Goal: Task Accomplishment & Management: Manage account settings

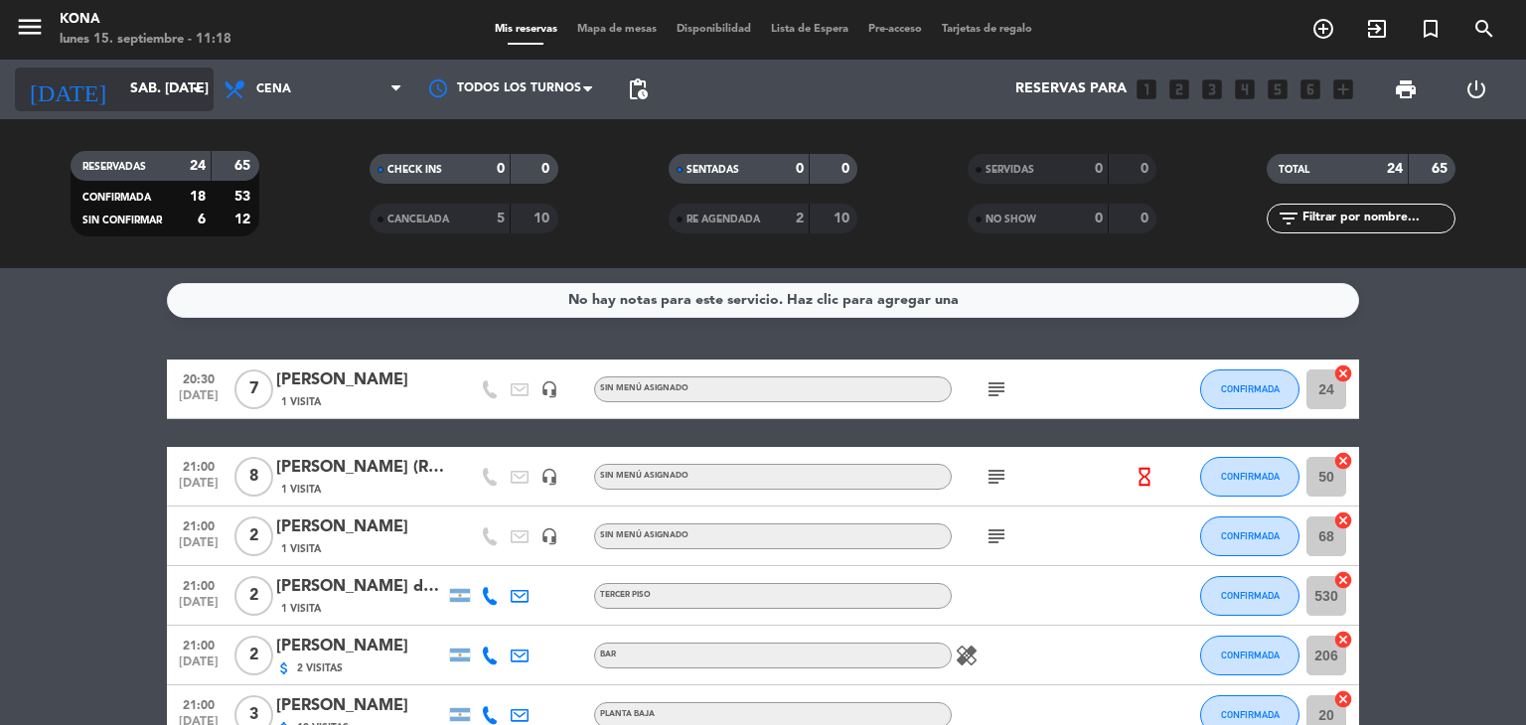
click at [183, 104] on input "sáb. [DATE]" at bounding box center [214, 90] width 189 height 36
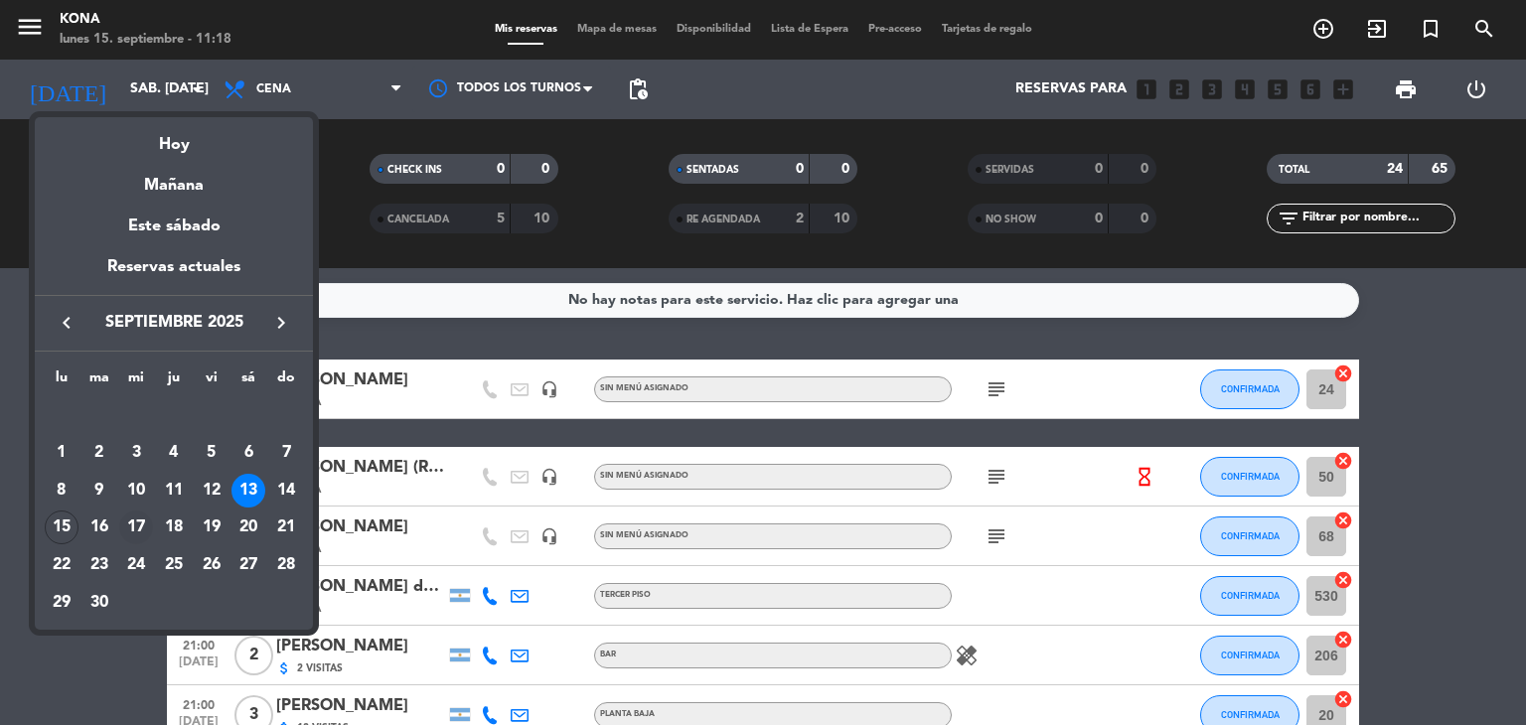
click at [137, 522] on div "17" at bounding box center [136, 528] width 34 height 34
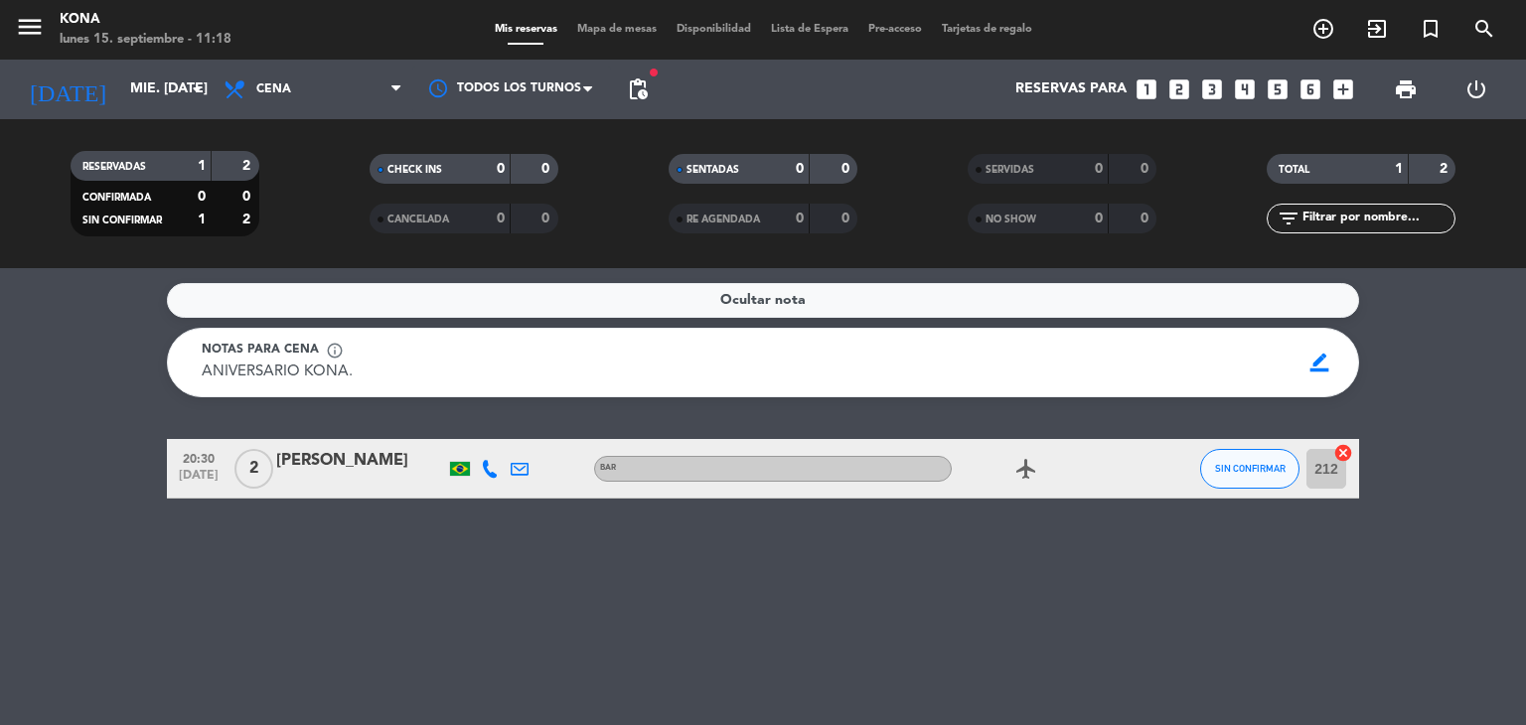
click at [350, 475] on div at bounding box center [360, 482] width 169 height 16
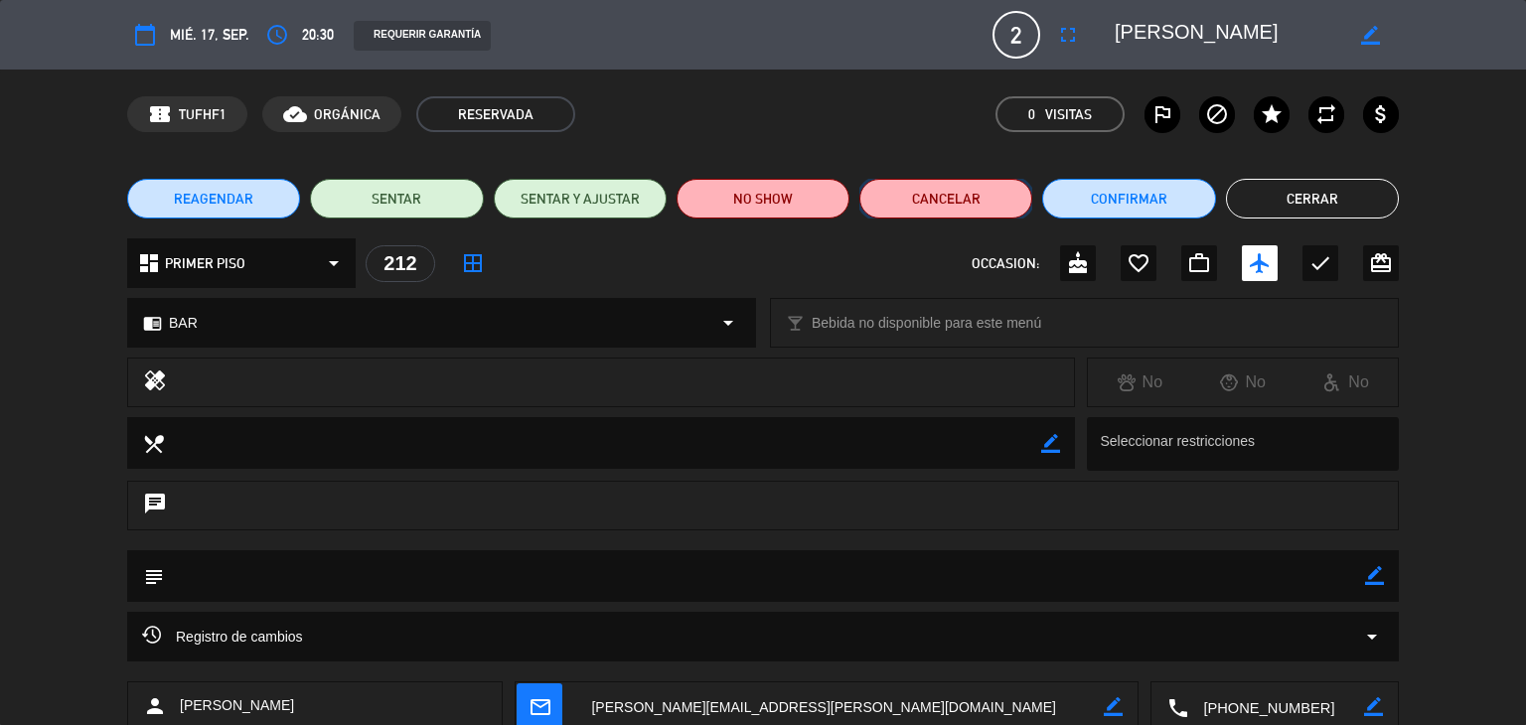
click at [950, 208] on button "Cancelar" at bounding box center [945, 199] width 173 height 40
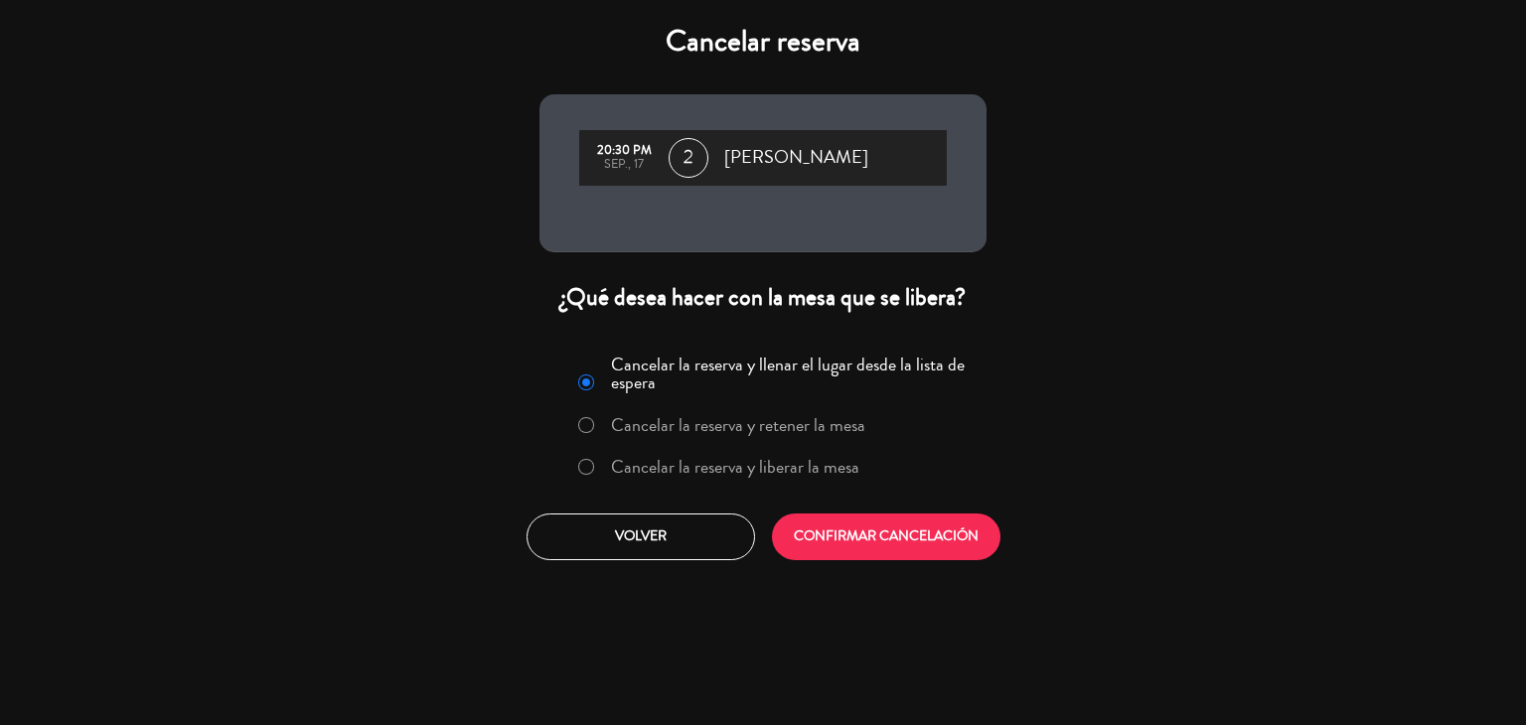
click at [804, 458] on label "Cancelar la reserva y liberar la mesa" at bounding box center [735, 467] width 248 height 18
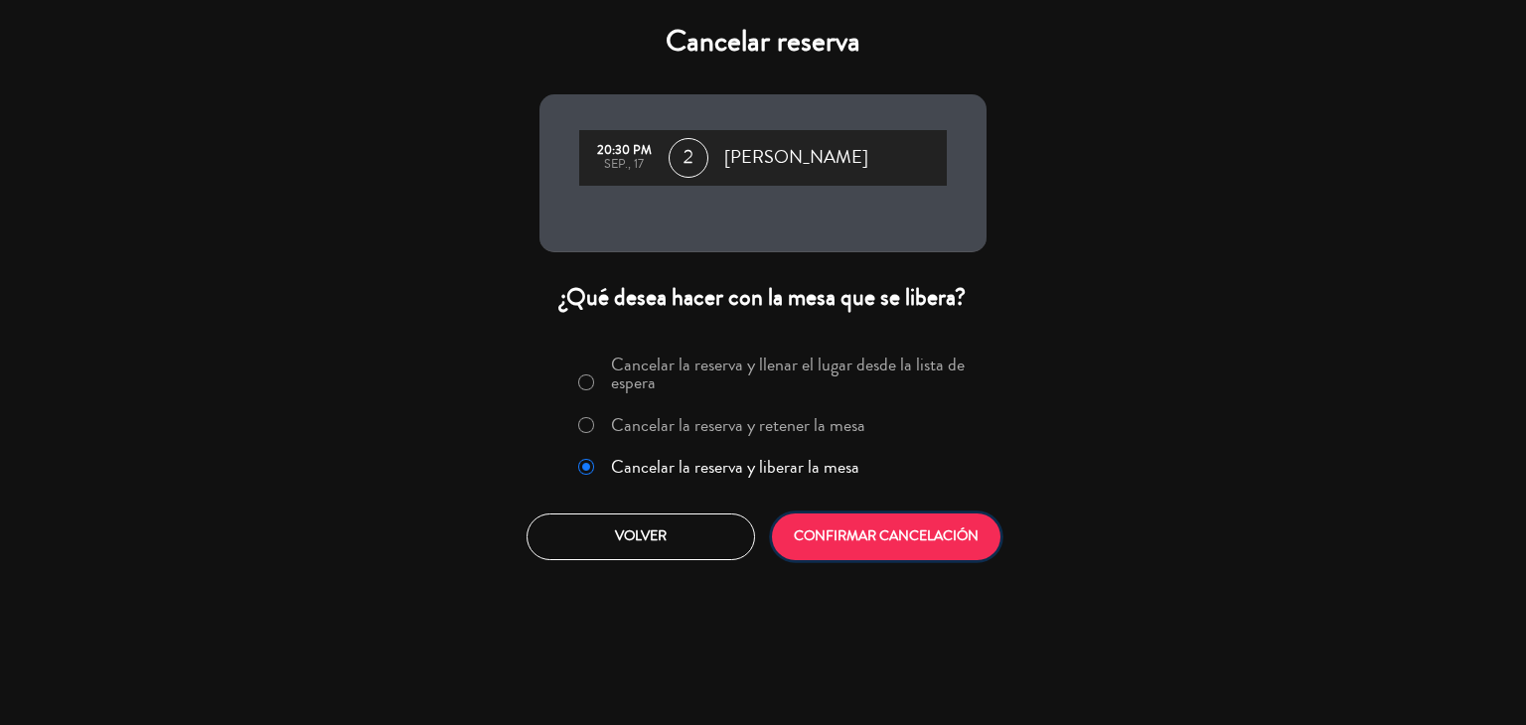
click at [904, 516] on button "CONFIRMAR CANCELACIÓN" at bounding box center [886, 537] width 228 height 47
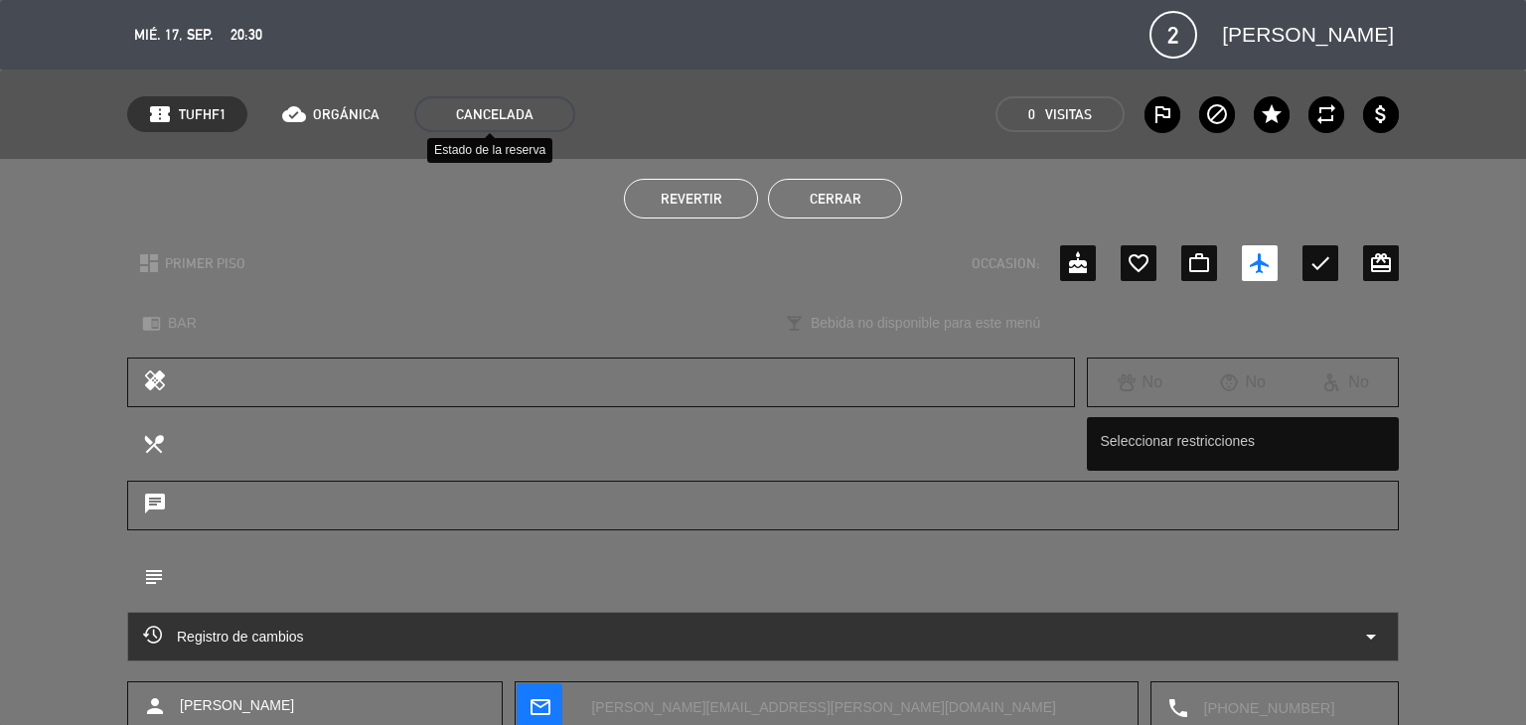
click at [491, 99] on span "CANCELADA" at bounding box center [494, 114] width 161 height 36
drag, startPoint x: 492, startPoint y: 132, endPoint x: 485, endPoint y: 121, distance: 13.0
click at [485, 121] on div "confirmation_number TUFHF1 cloud_done ORGÁNICA CANCELADA 0 Visitas outlined_fla…" at bounding box center [763, 114] width 1526 height 89
click at [485, 121] on span "CANCELADA" at bounding box center [494, 114] width 161 height 36
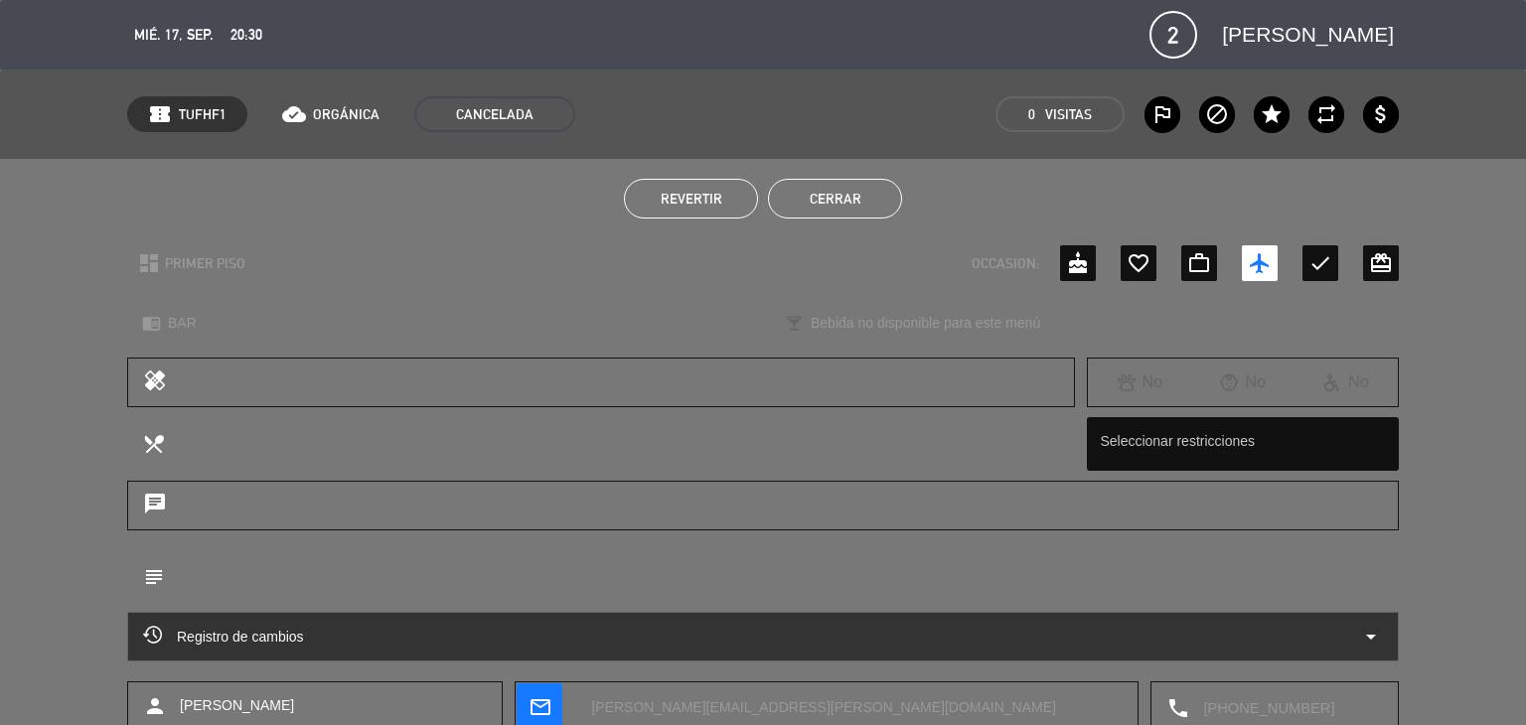
click at [485, 121] on span "CANCELADA" at bounding box center [494, 114] width 161 height 36
click at [886, 199] on button "Cerrar" at bounding box center [835, 199] width 134 height 40
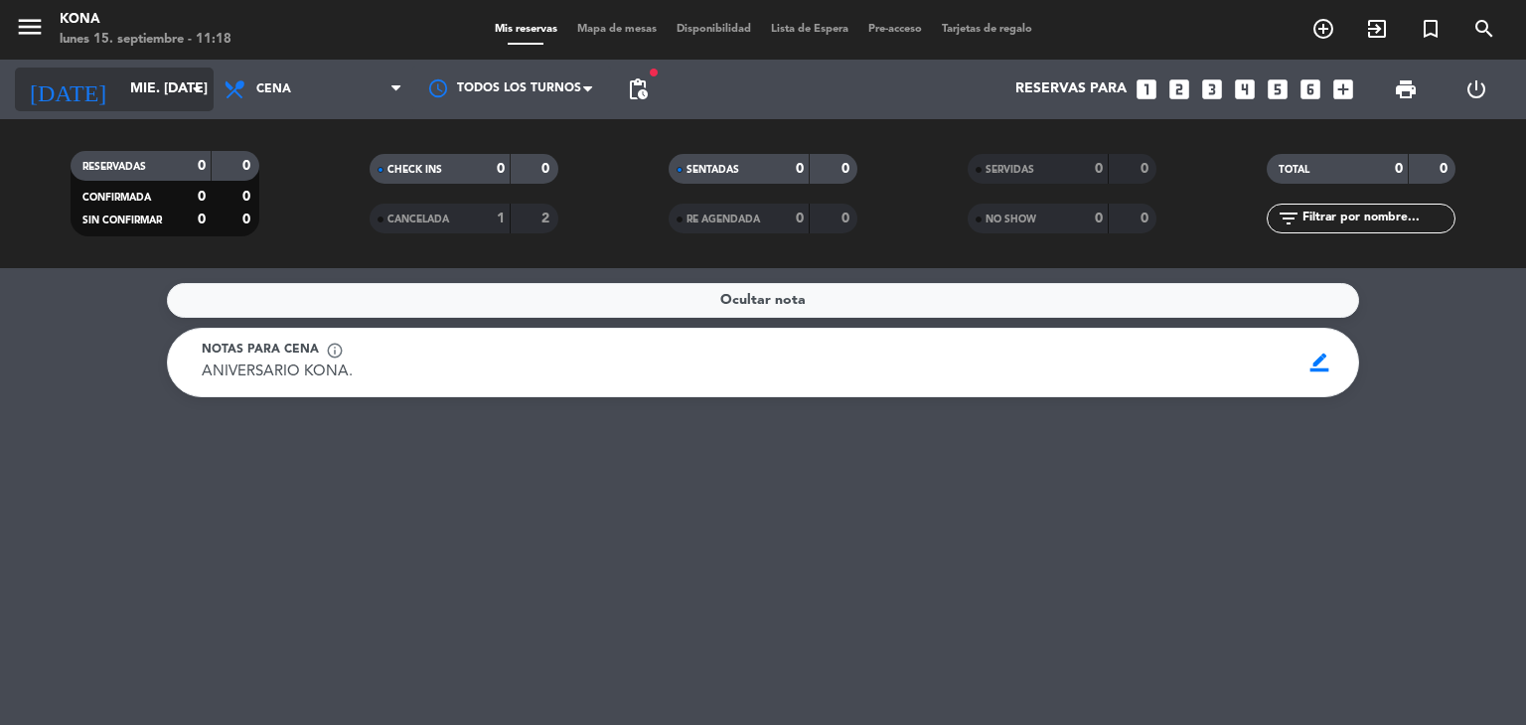
click at [186, 80] on icon "arrow_drop_down" at bounding box center [197, 89] width 24 height 24
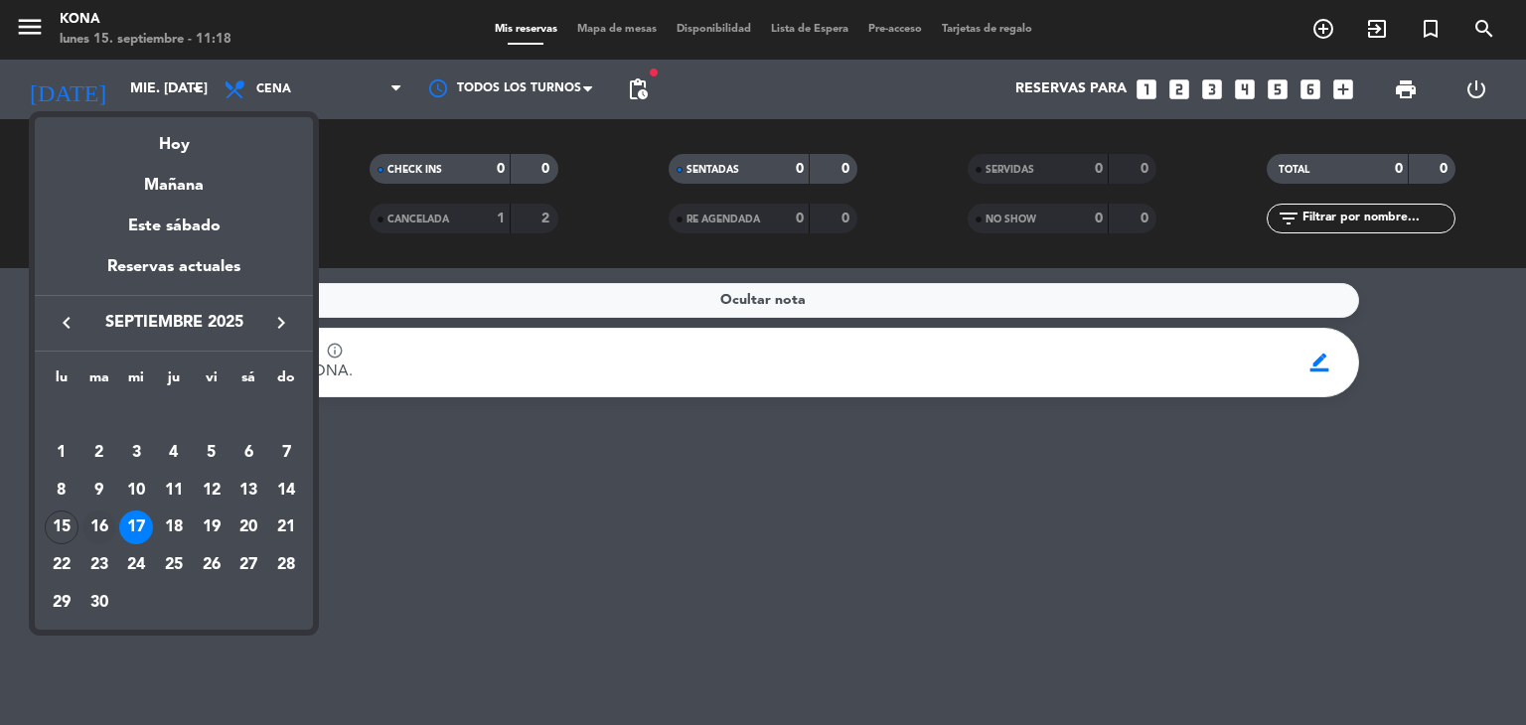
click at [94, 524] on div "16" at bounding box center [99, 528] width 34 height 34
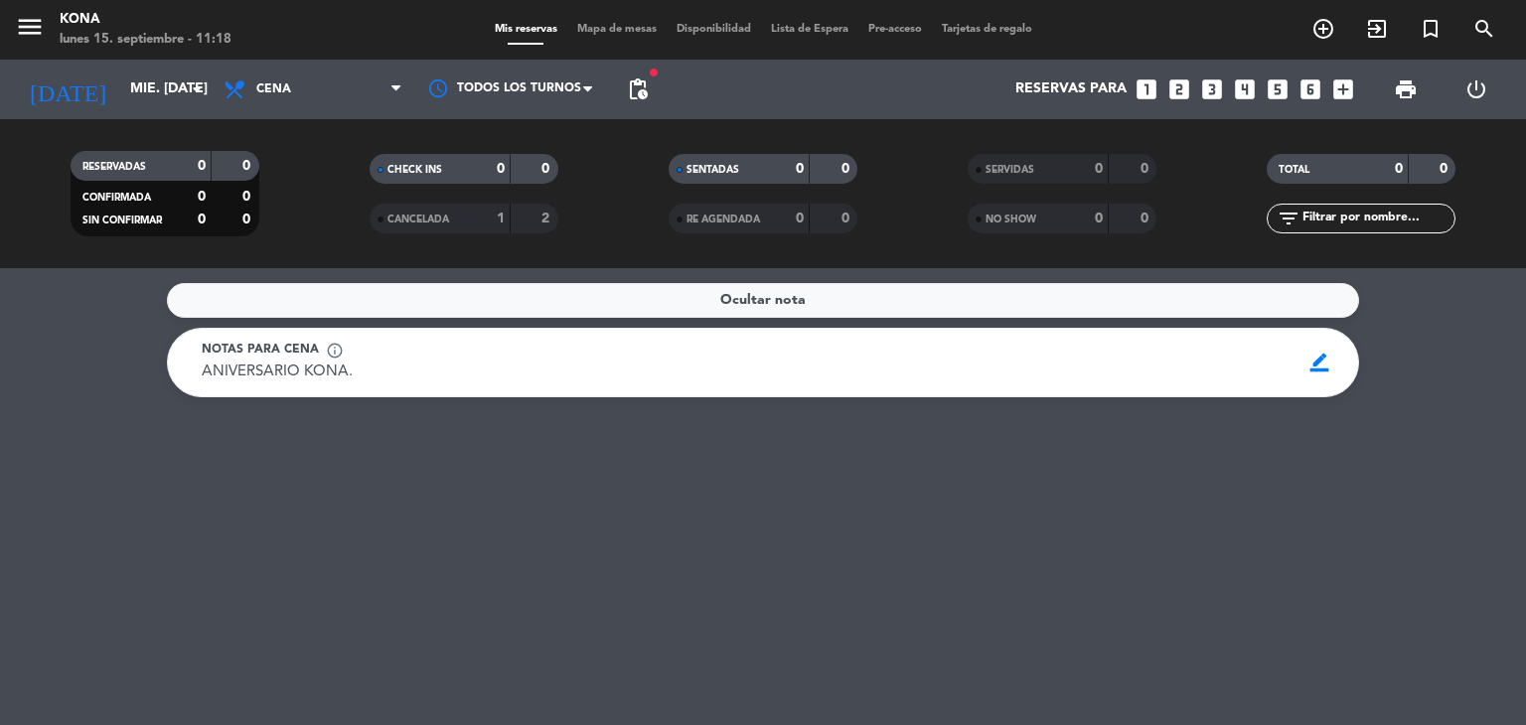
type input "[DATE] sep."
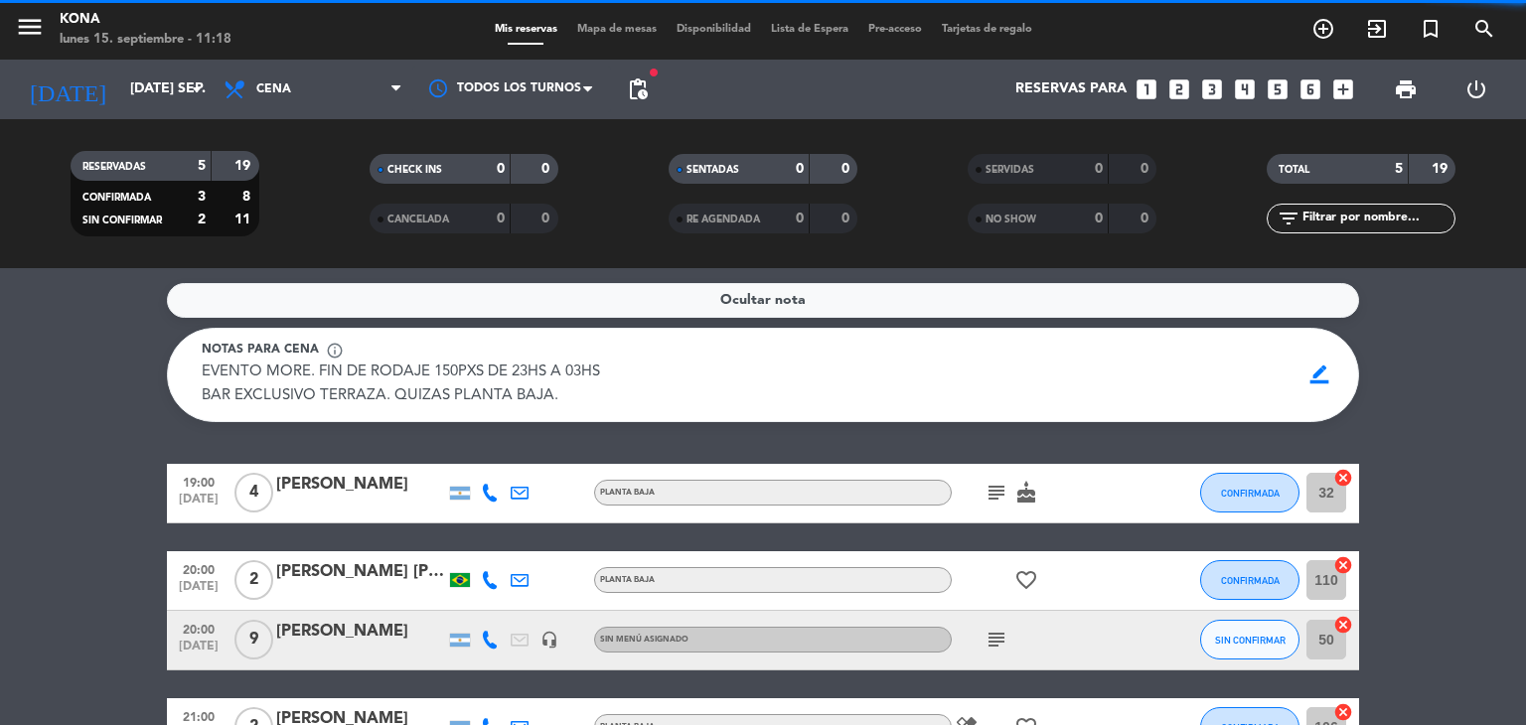
click at [94, 524] on bookings-row "19:00 [DATE] 4 [PERSON_NAME] PLANTA BAJA subject cake CONFIRMADA 32 cancel 20:0…" at bounding box center [763, 654] width 1526 height 381
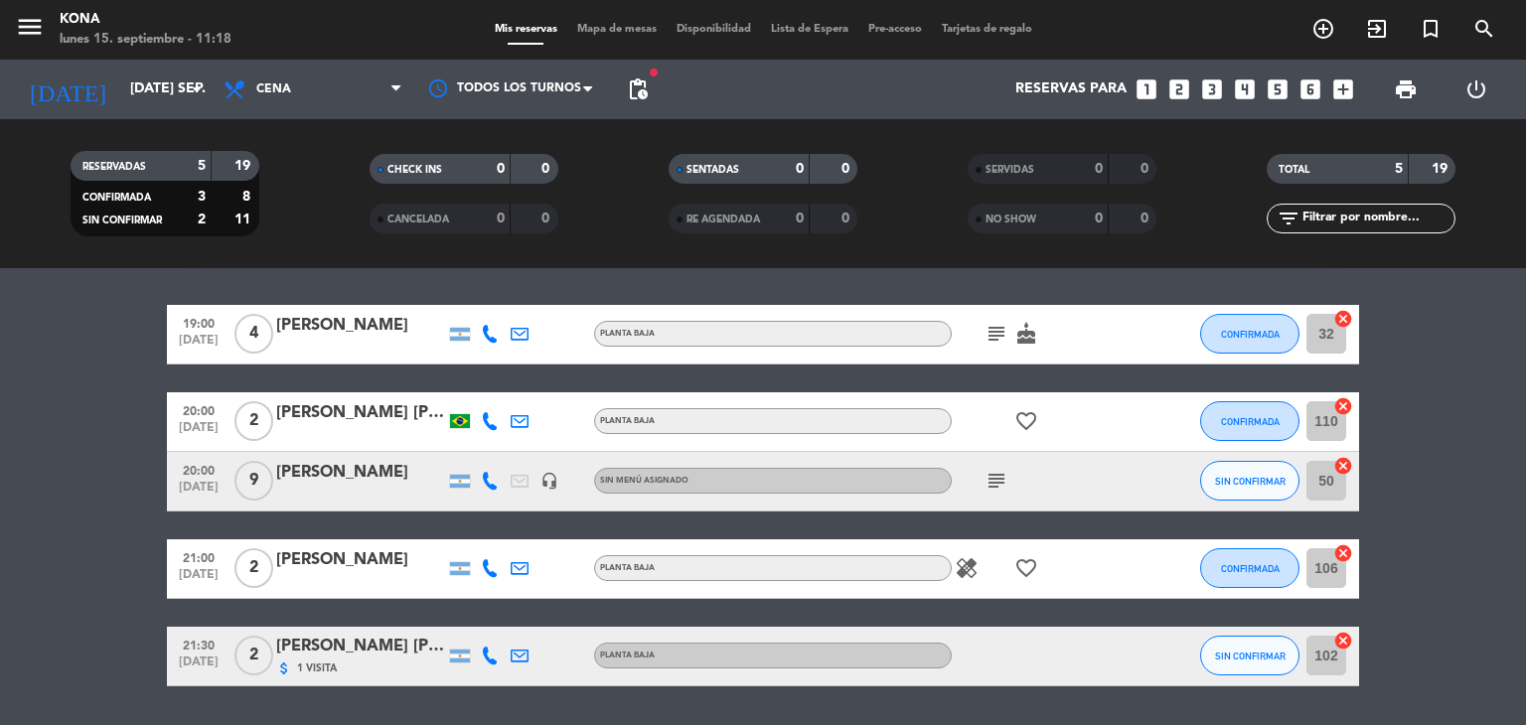
scroll to position [199, 0]
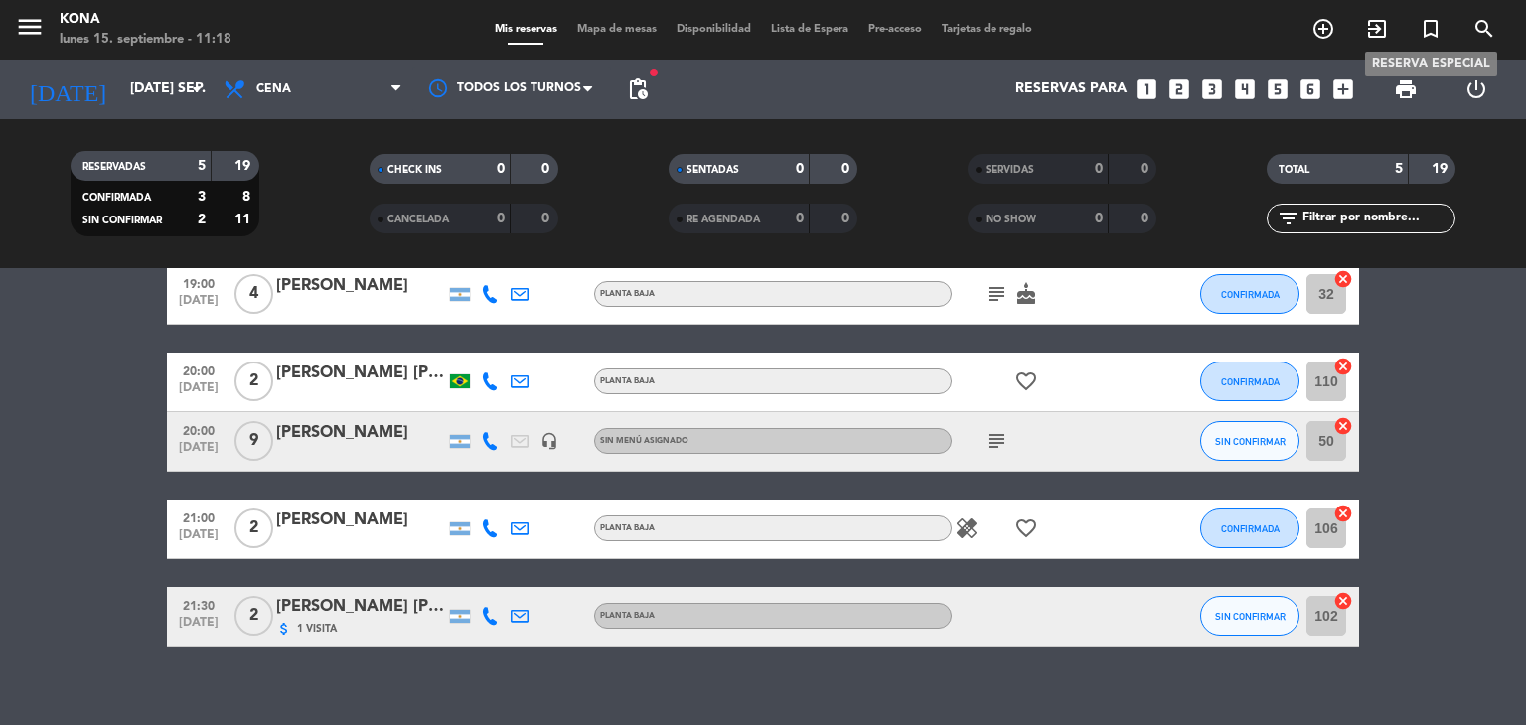
click at [1430, 23] on icon "turned_in_not" at bounding box center [1430, 29] width 24 height 24
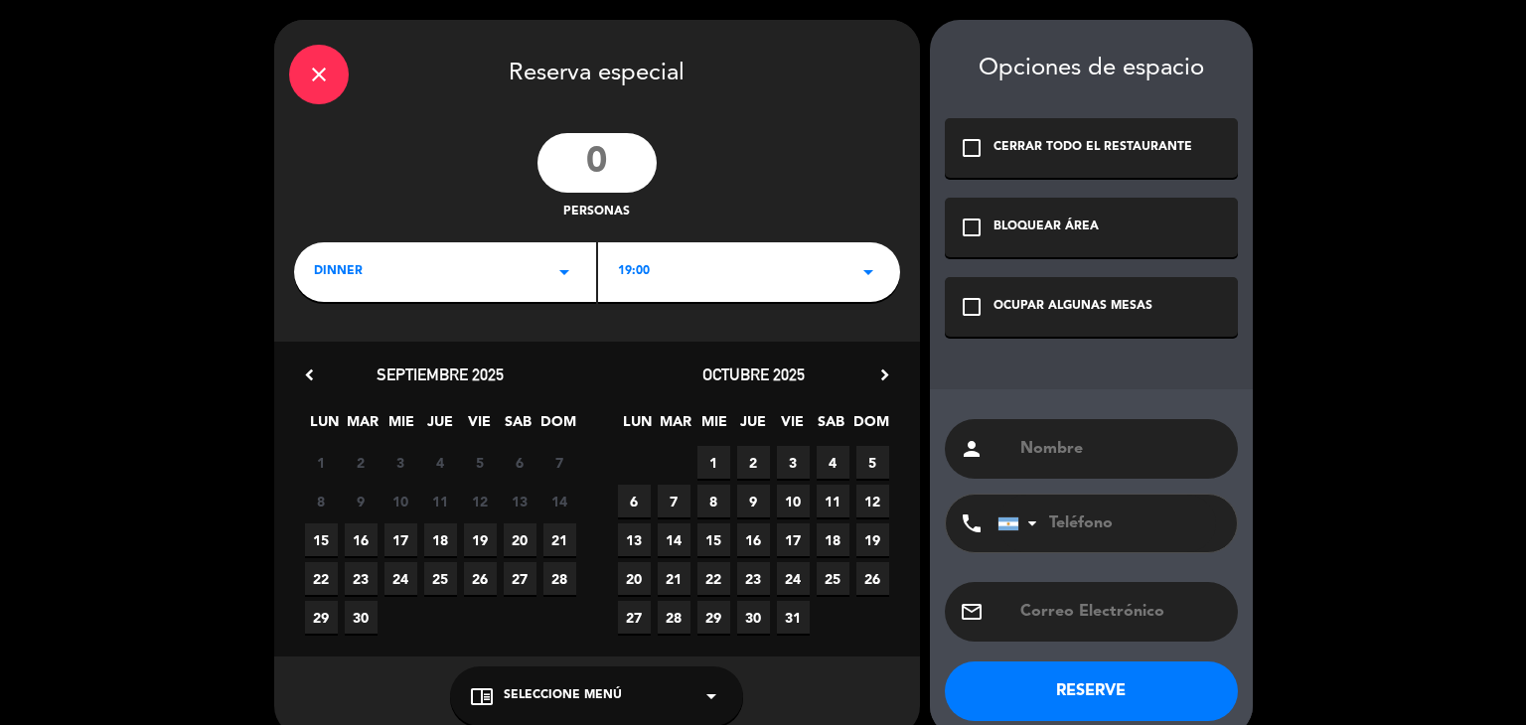
click at [598, 184] on input "number" at bounding box center [596, 163] width 119 height 60
type input "150"
drag, startPoint x: 835, startPoint y: 220, endPoint x: 855, endPoint y: 259, distance: 44.4
click at [855, 259] on div "close Reserva especial 150 personas DINNER arrow_drop_down 19:00 arrow_drop_dow…" at bounding box center [597, 378] width 646 height 716
click at [856, 260] on icon "arrow_drop_down" at bounding box center [868, 272] width 24 height 24
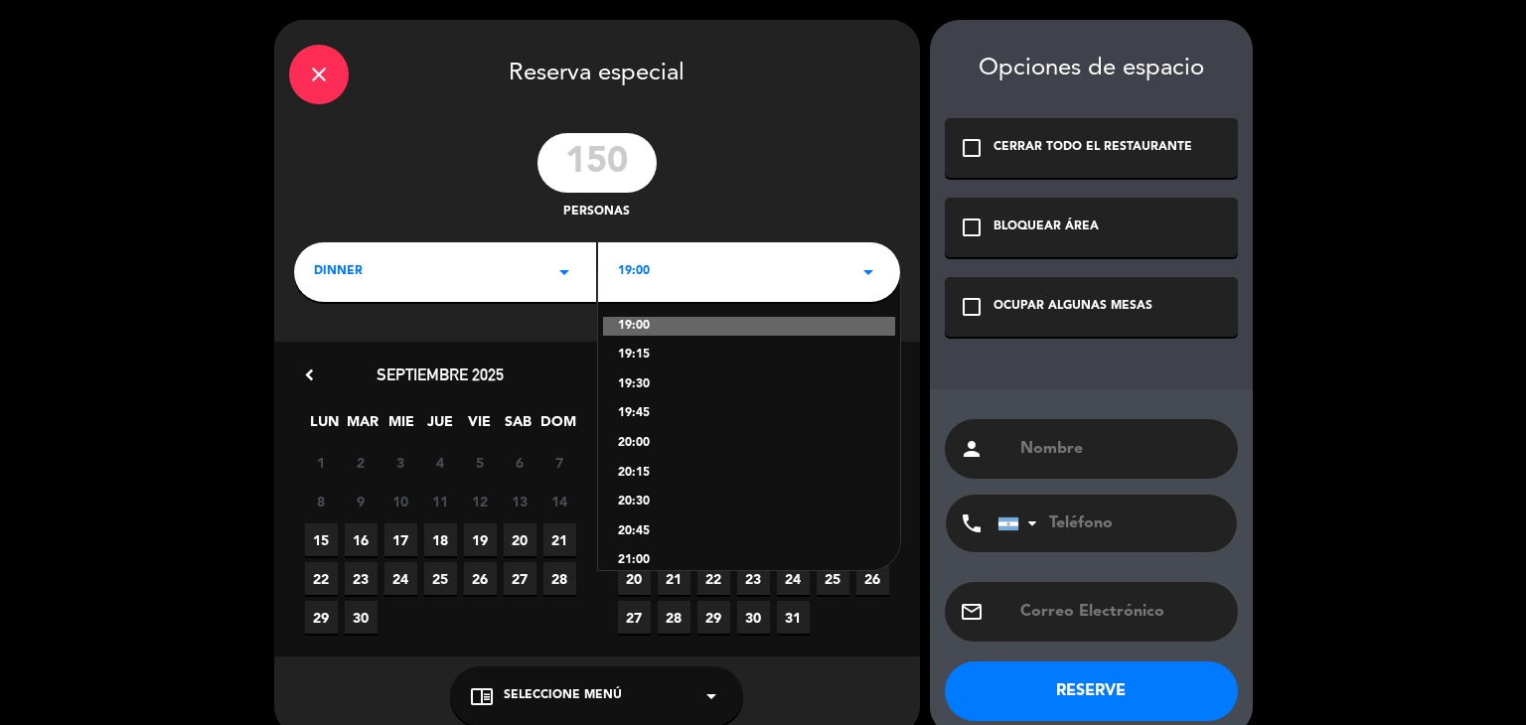
click at [715, 395] on div "19:00 19:15 19:30 19:45 20:00 20:15 20:30 20:45 21:00 21:15 21:30 21:45 22:00 2…" at bounding box center [749, 421] width 302 height 298
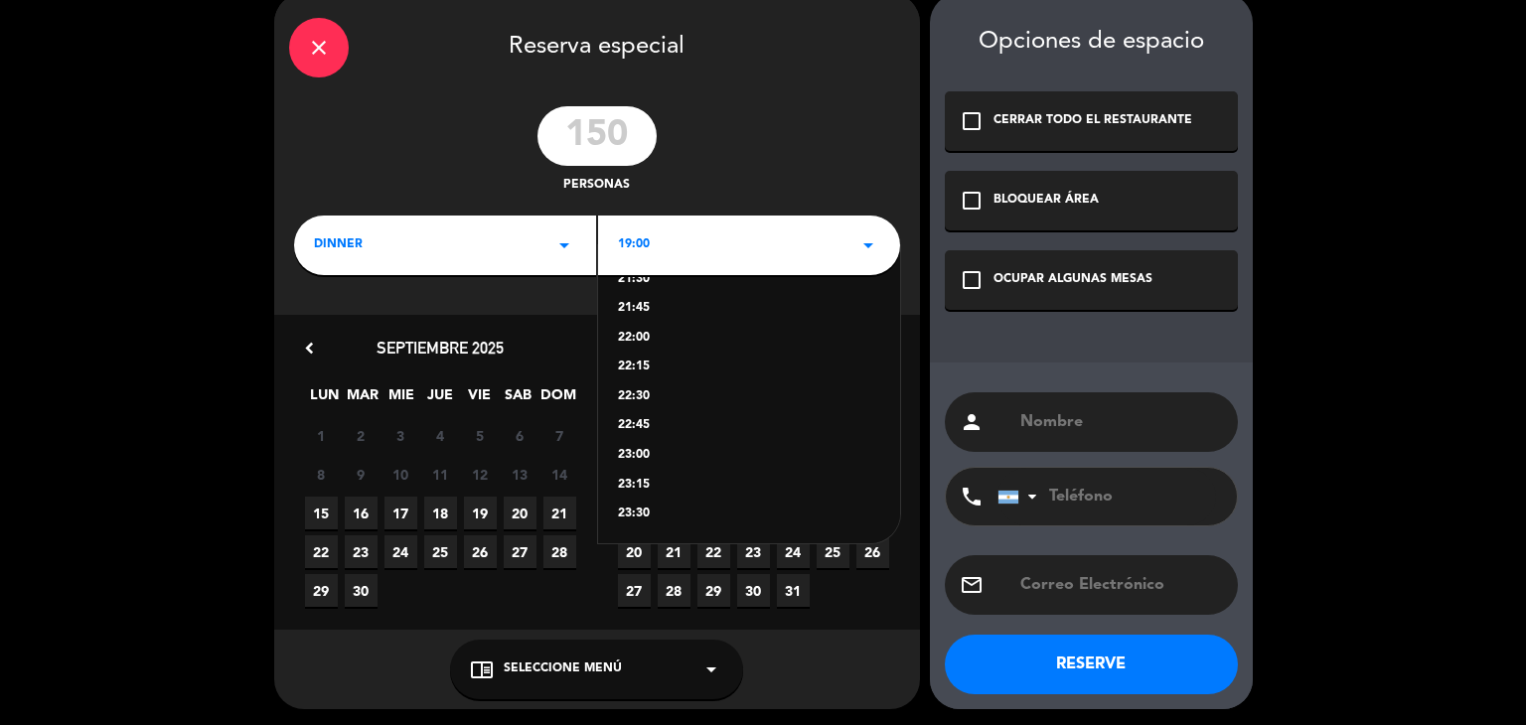
scroll to position [29, 0]
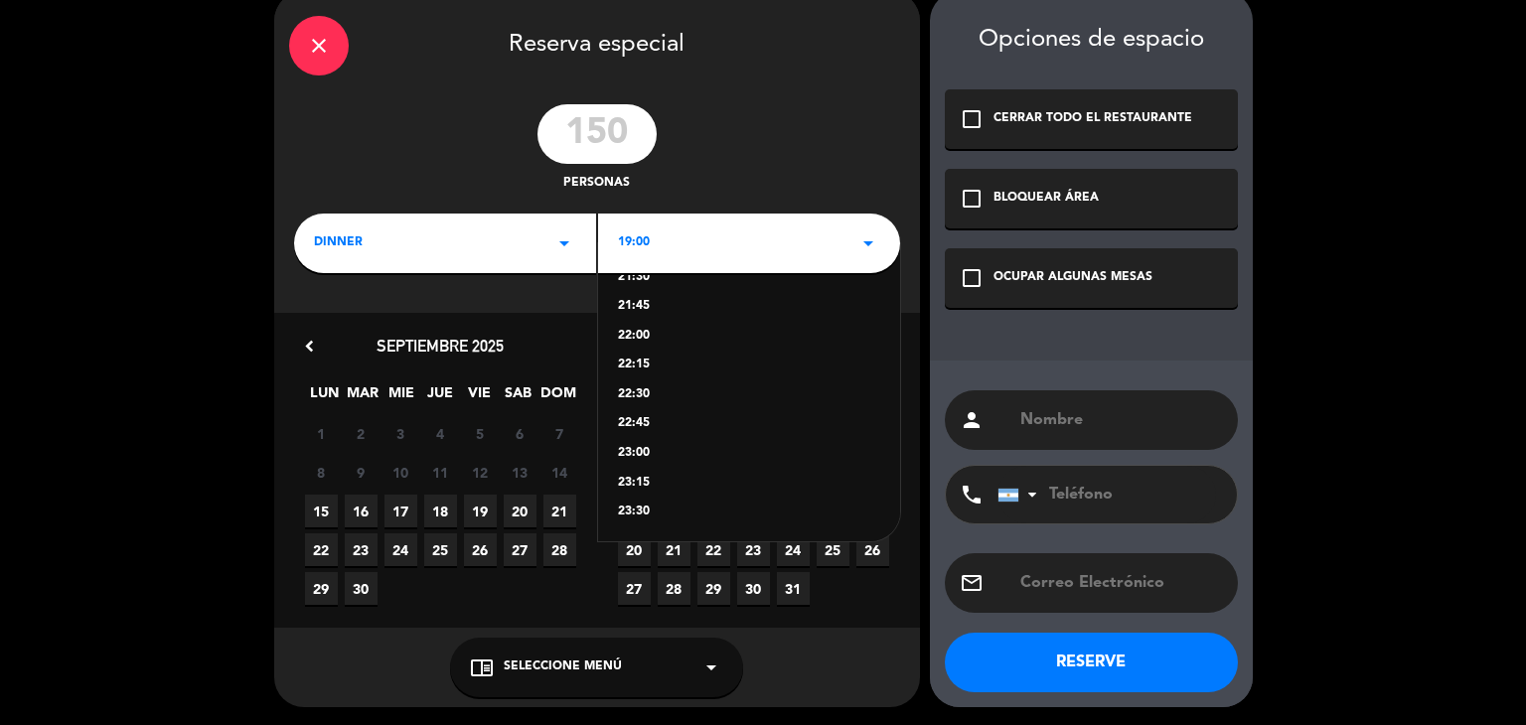
click at [641, 444] on div "23:00" at bounding box center [749, 454] width 262 height 20
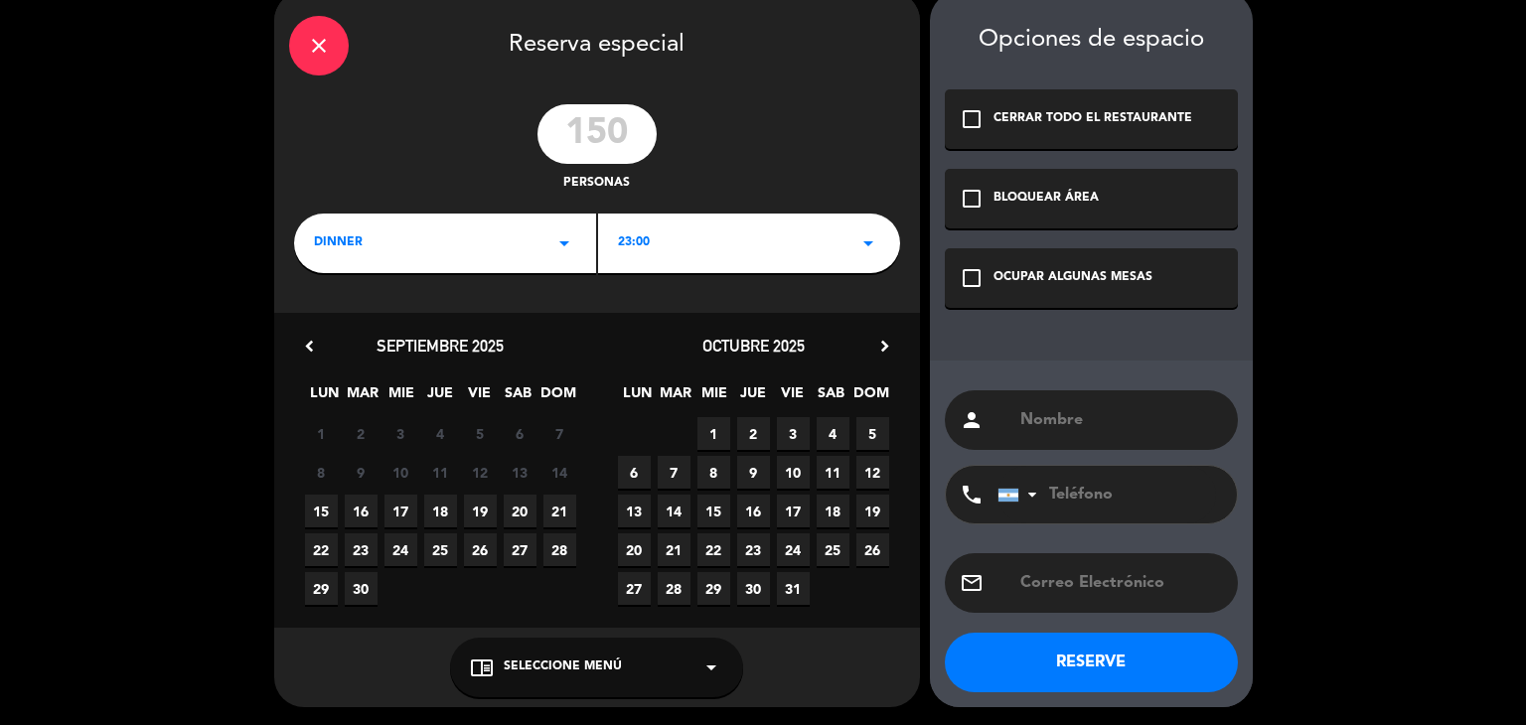
click at [355, 516] on span "16" at bounding box center [361, 511] width 33 height 33
click at [1102, 188] on div "check_box_outline_blank BLOQUEAR ÁREA" at bounding box center [1091, 199] width 293 height 60
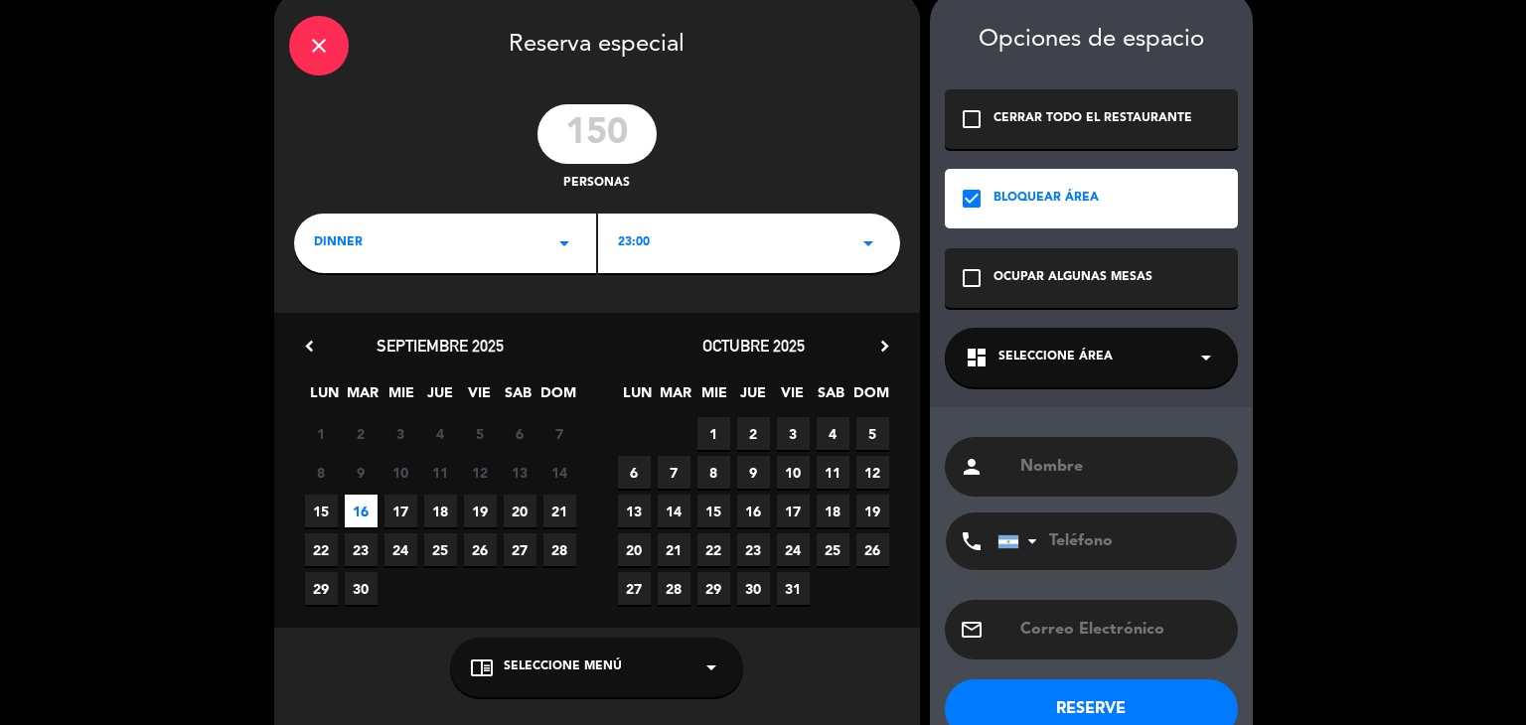
click at [1107, 365] on span "Seleccione Área" at bounding box center [1055, 358] width 114 height 20
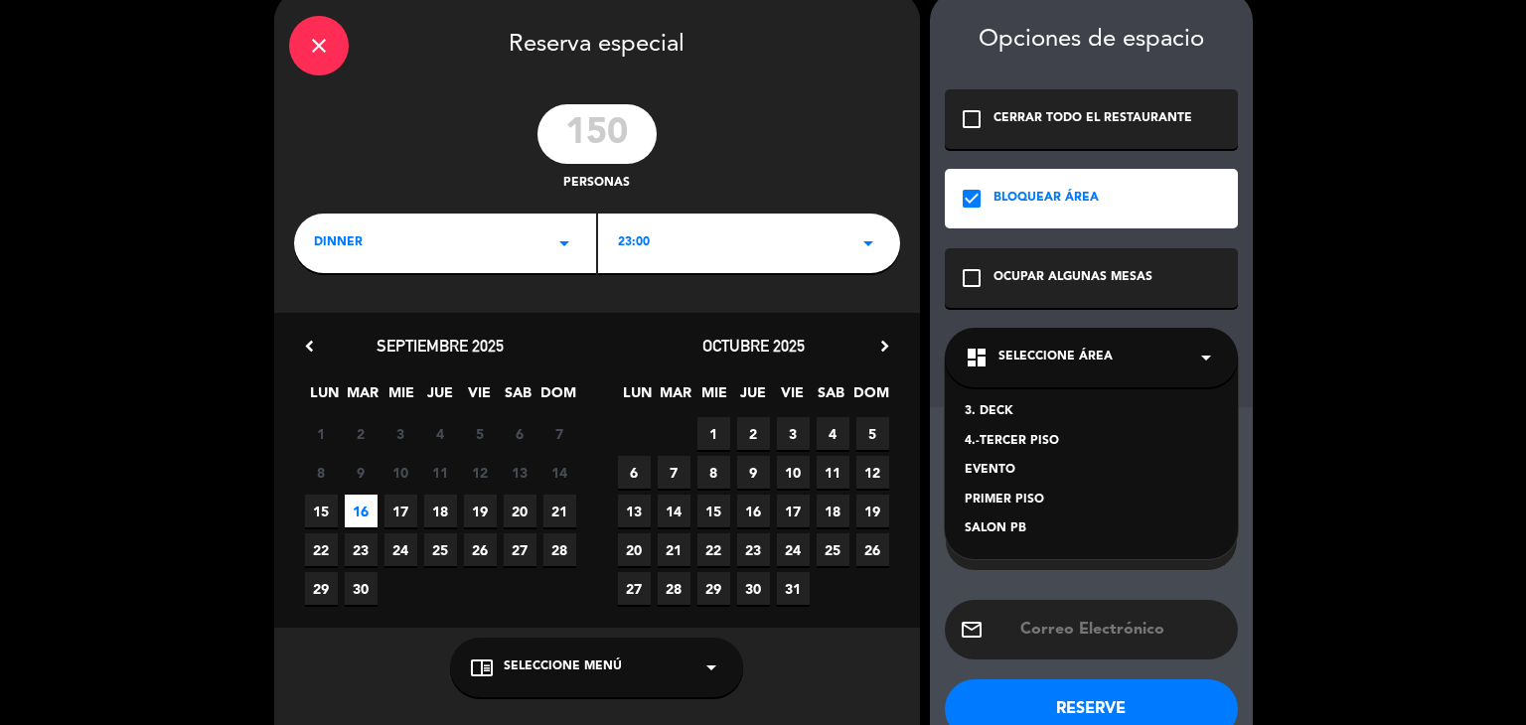
click at [1006, 497] on div "PRIMER PISO" at bounding box center [1090, 501] width 253 height 20
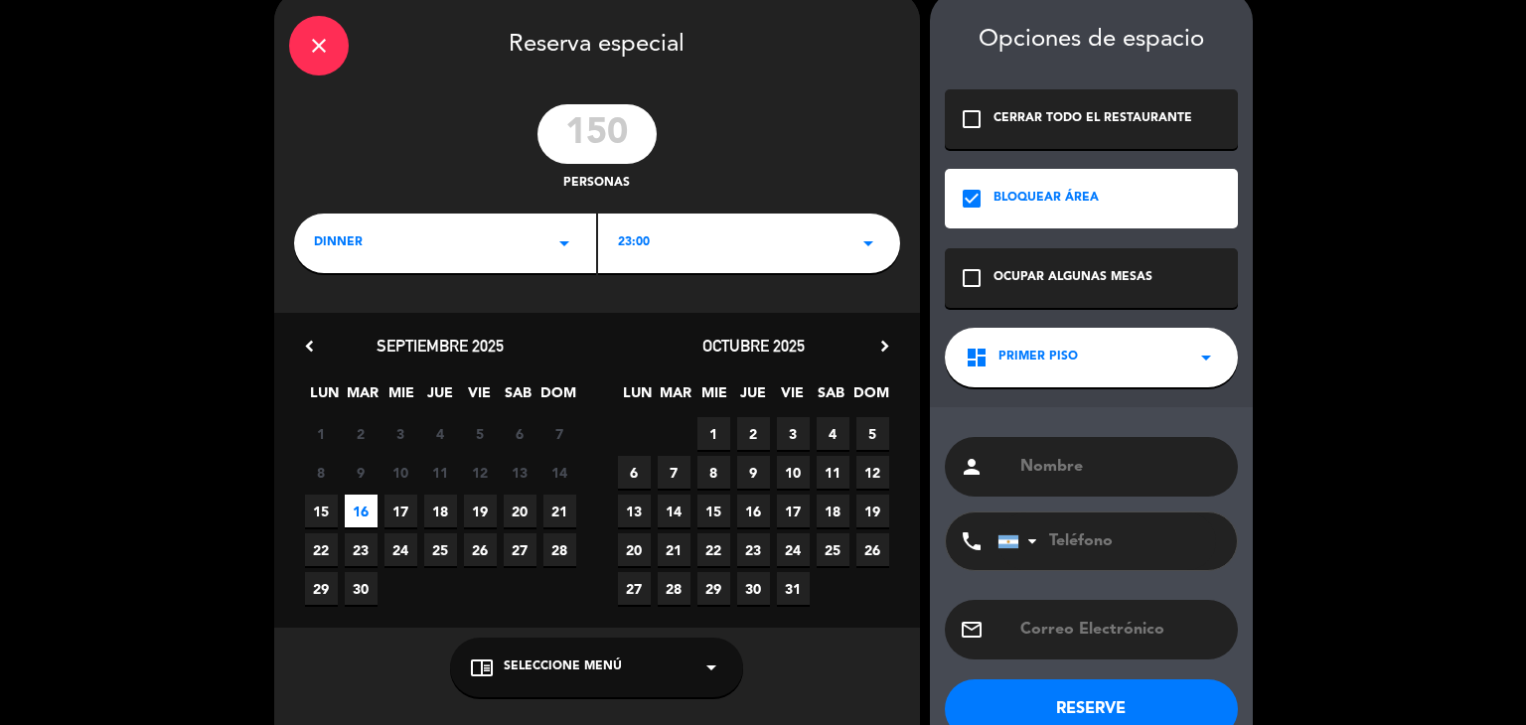
click at [1048, 479] on input "text" at bounding box center [1120, 467] width 205 height 28
type input "EV FIN DE ROFAJE"
click at [1212, 716] on button "RESERVE" at bounding box center [1091, 709] width 293 height 60
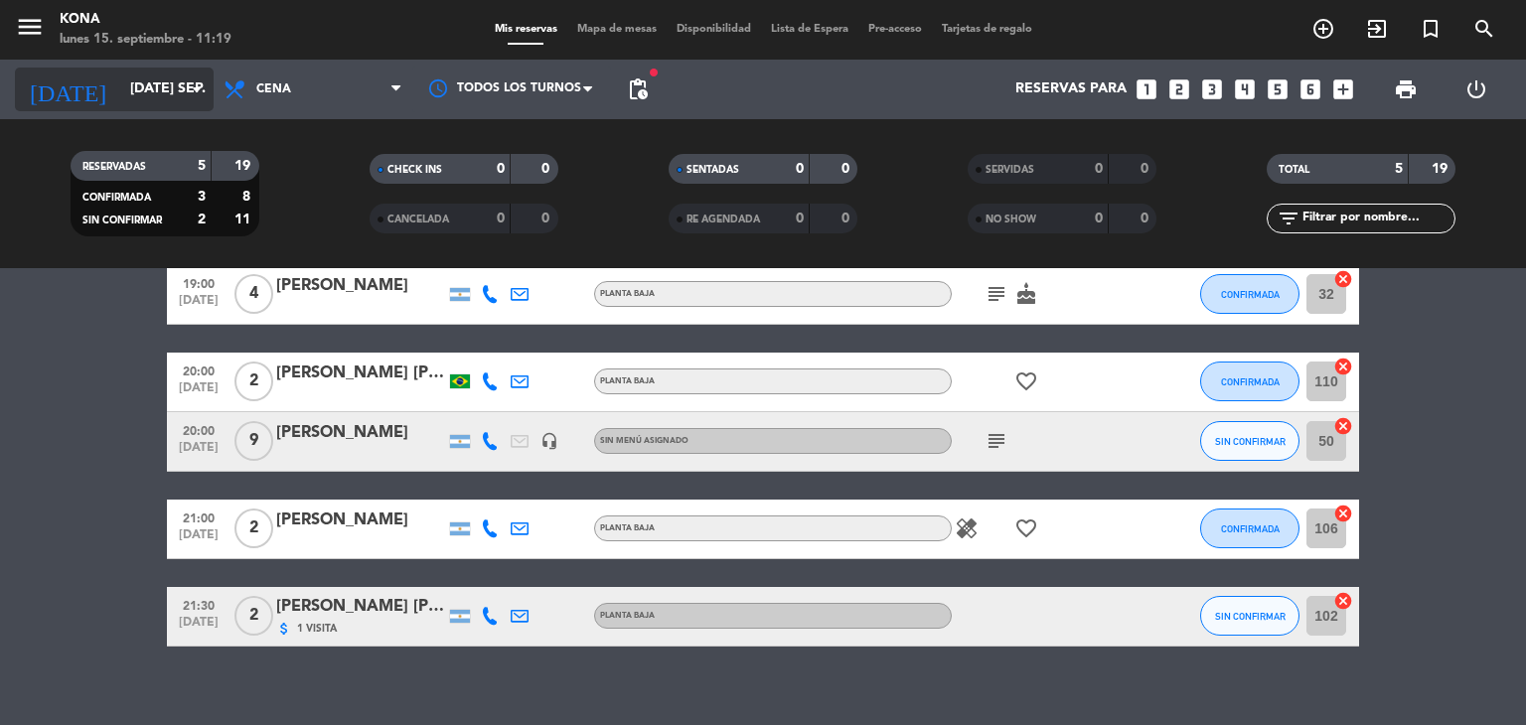
click at [175, 93] on input "[DATE] sep." at bounding box center [214, 90] width 189 height 36
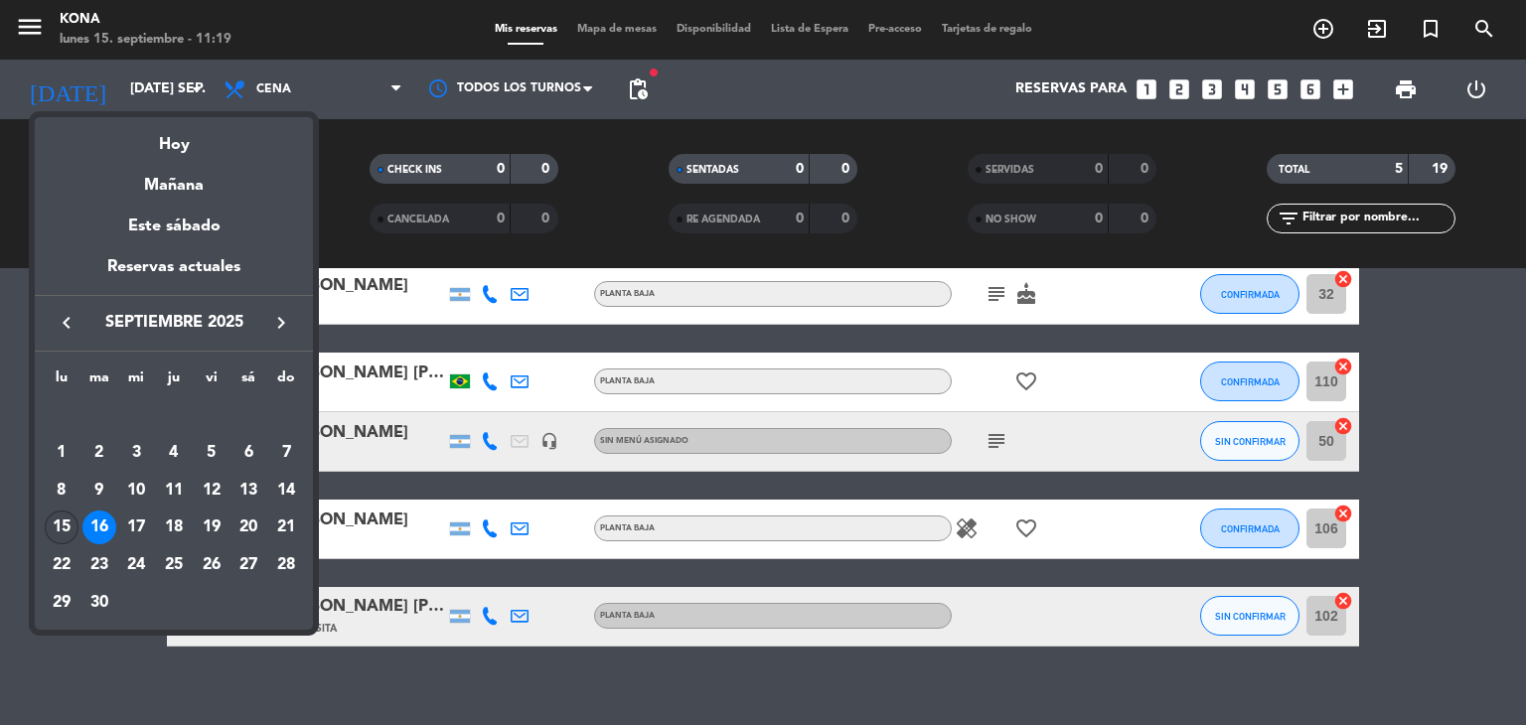
click at [52, 538] on div "15" at bounding box center [62, 528] width 34 height 34
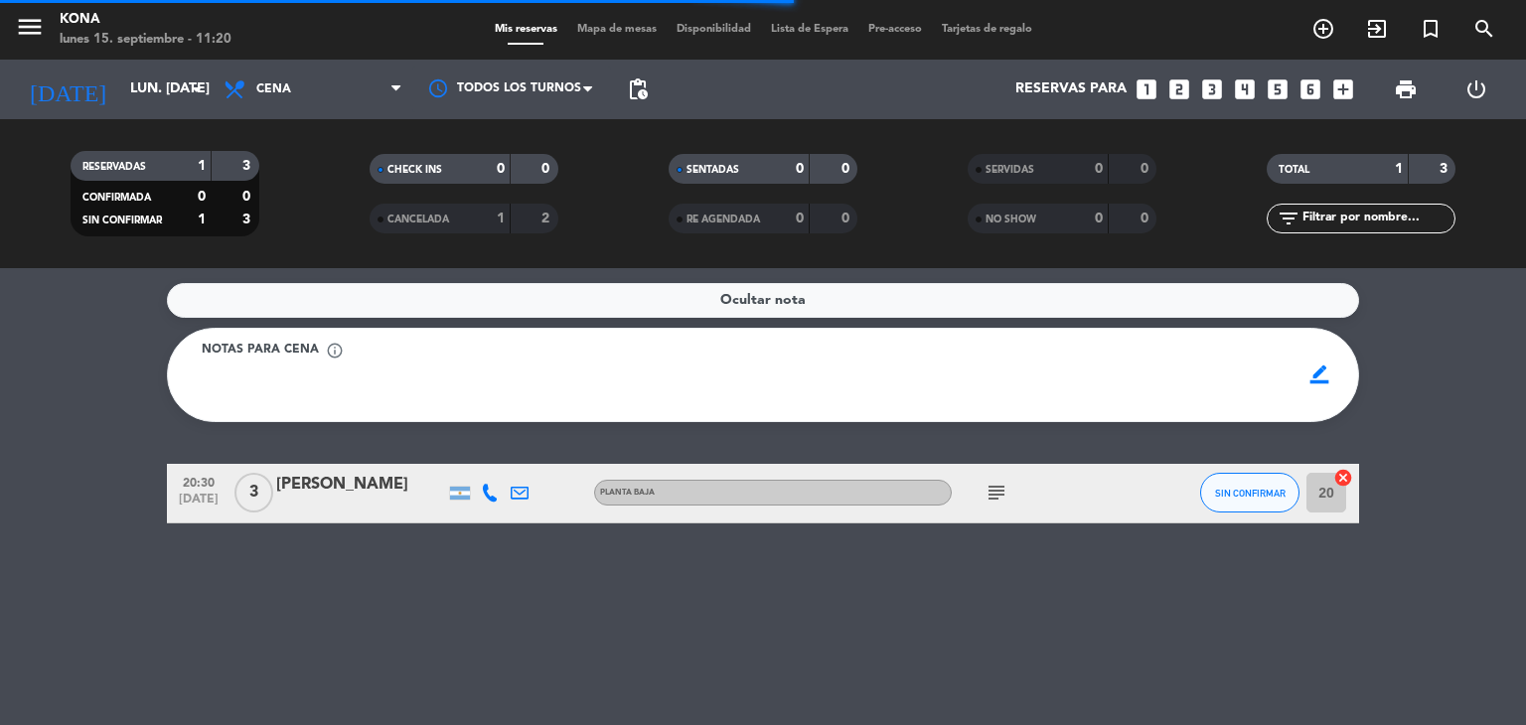
scroll to position [0, 0]
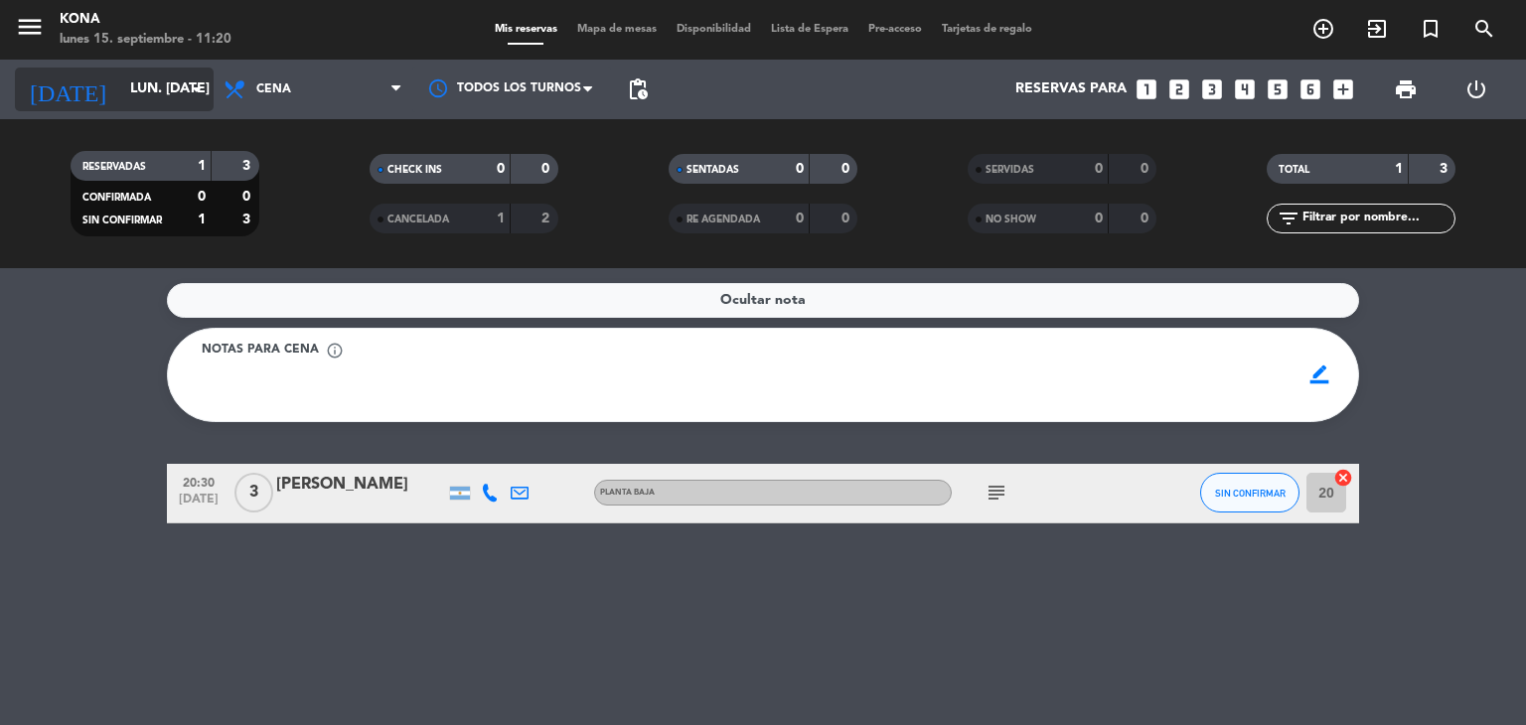
click at [156, 101] on input "lun. [DATE]" at bounding box center [214, 90] width 189 height 36
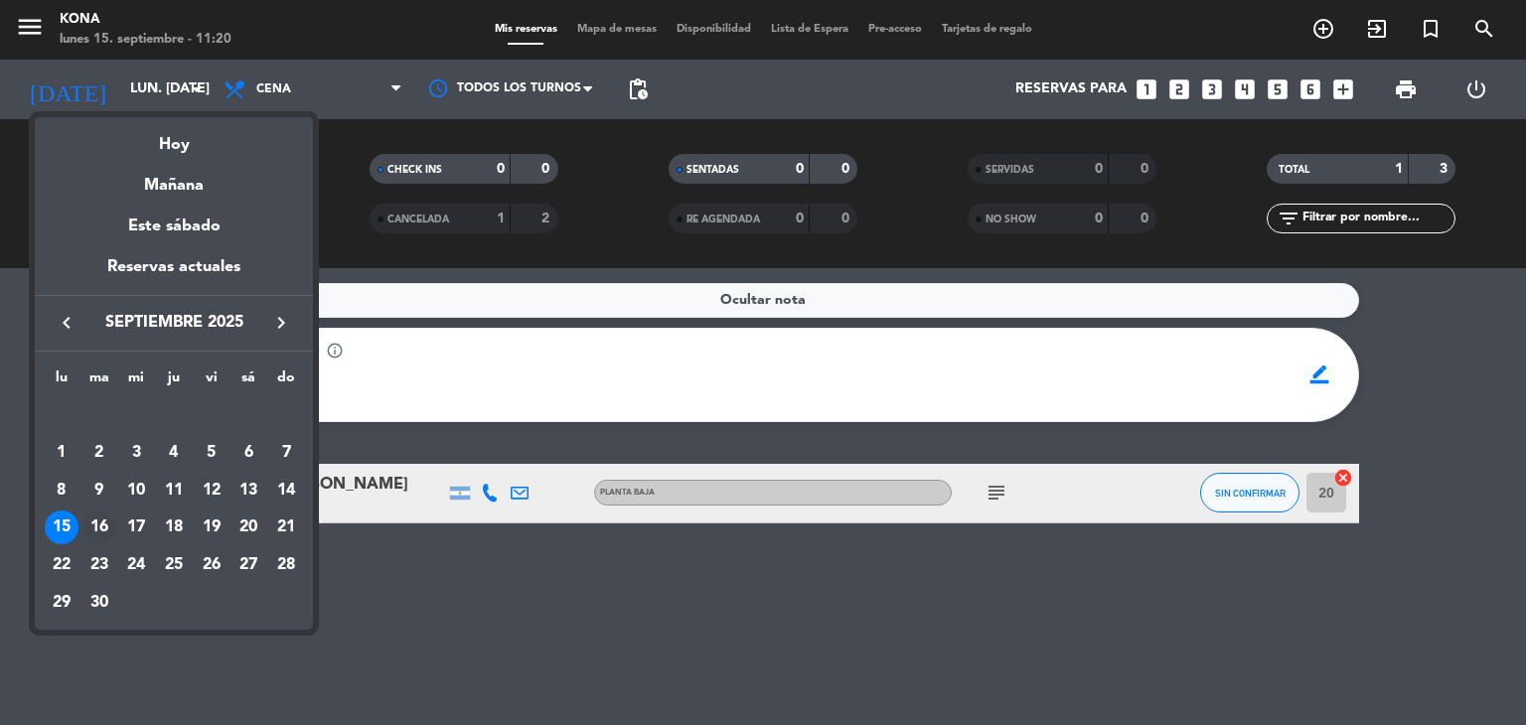
click at [102, 521] on div "16" at bounding box center [99, 528] width 34 height 34
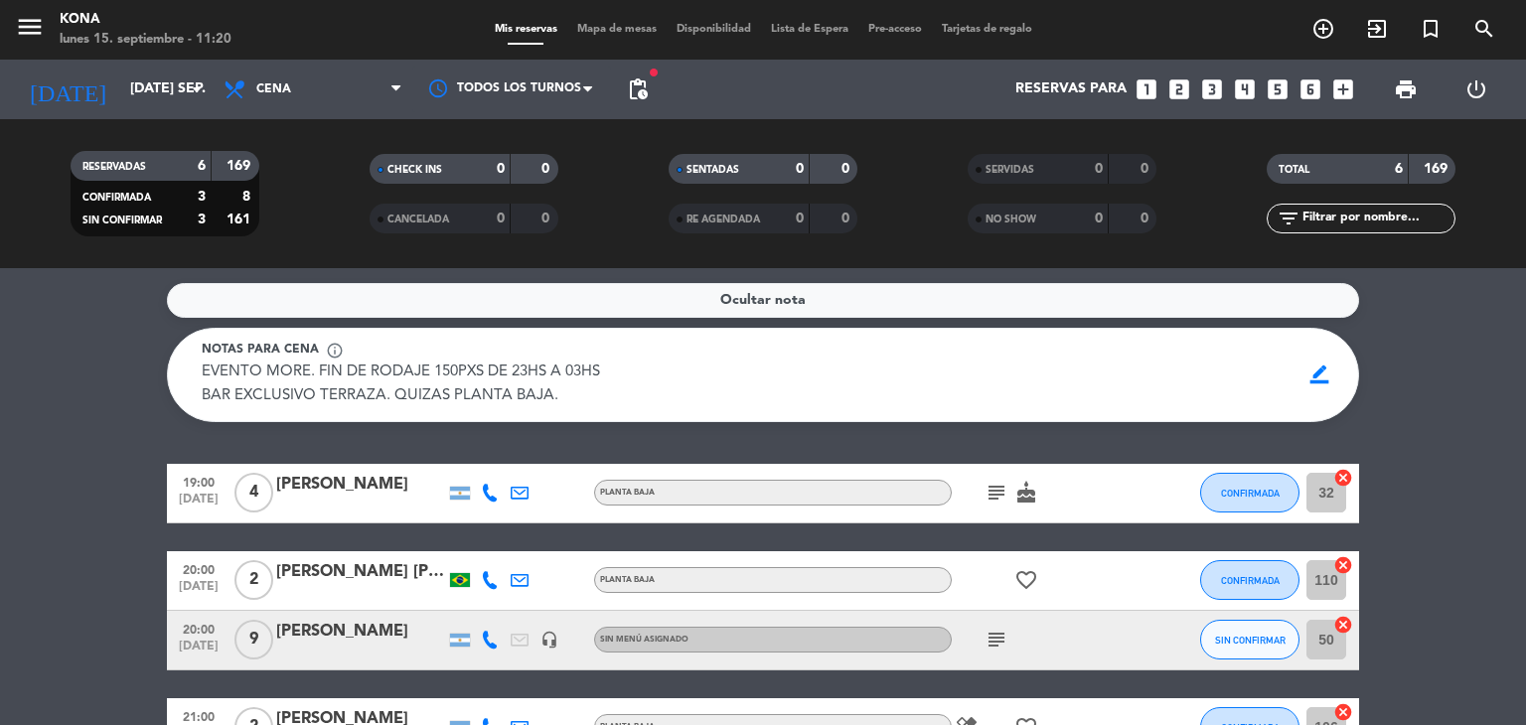
click at [102, 521] on bookings-row "19:00 [DATE] 4 [PERSON_NAME] PLANTA BAJA subject cake CONFIRMADA 32 cancel 20:0…" at bounding box center [763, 698] width 1526 height 469
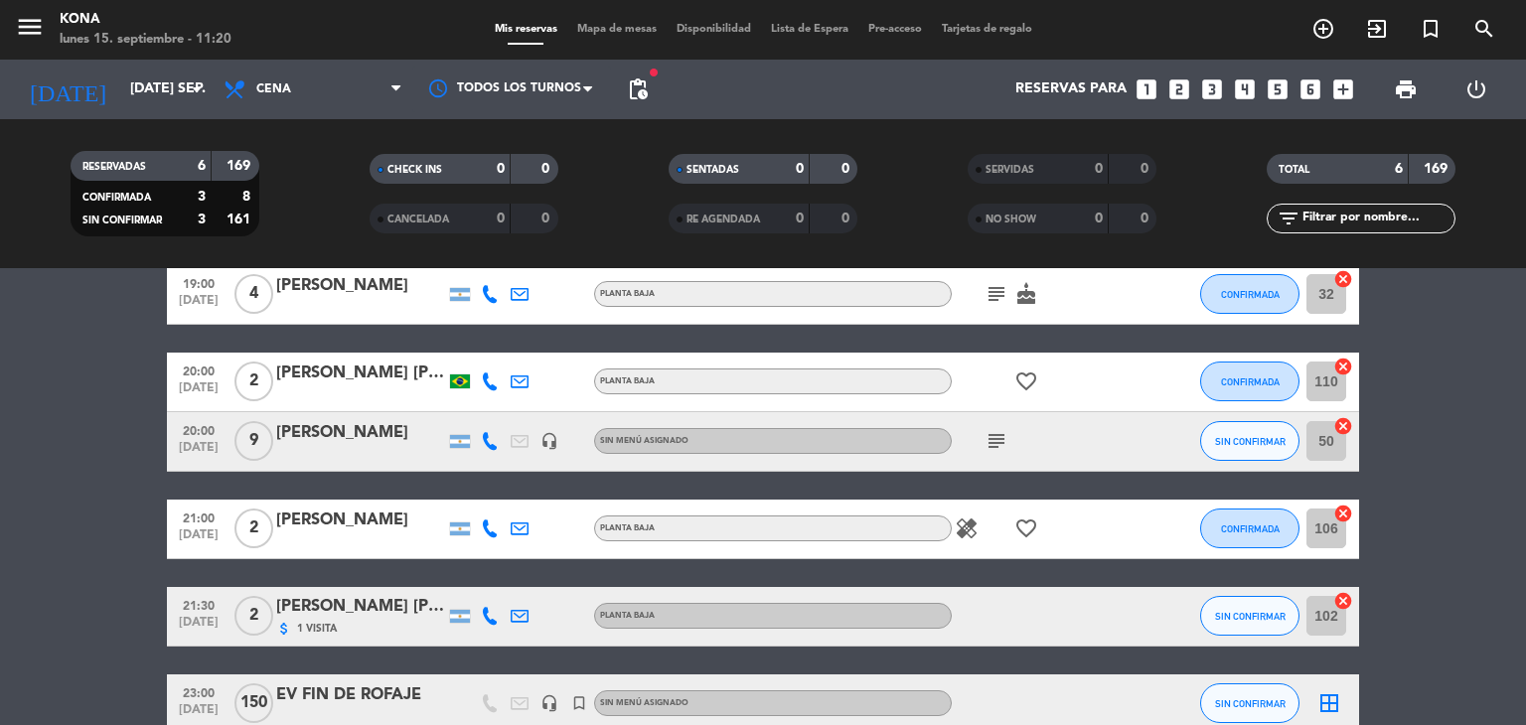
scroll to position [159, 0]
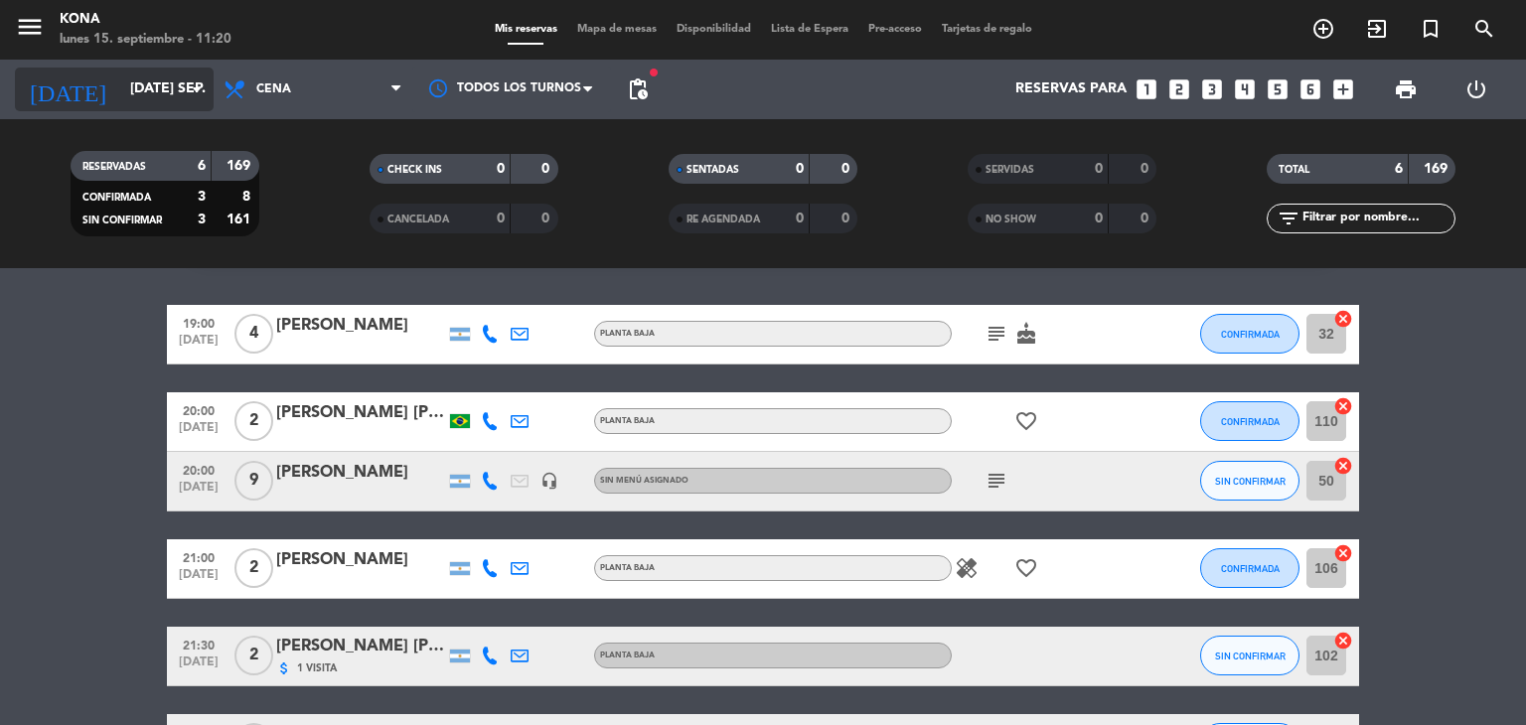
click at [211, 86] on input "[DATE] sep." at bounding box center [214, 90] width 189 height 36
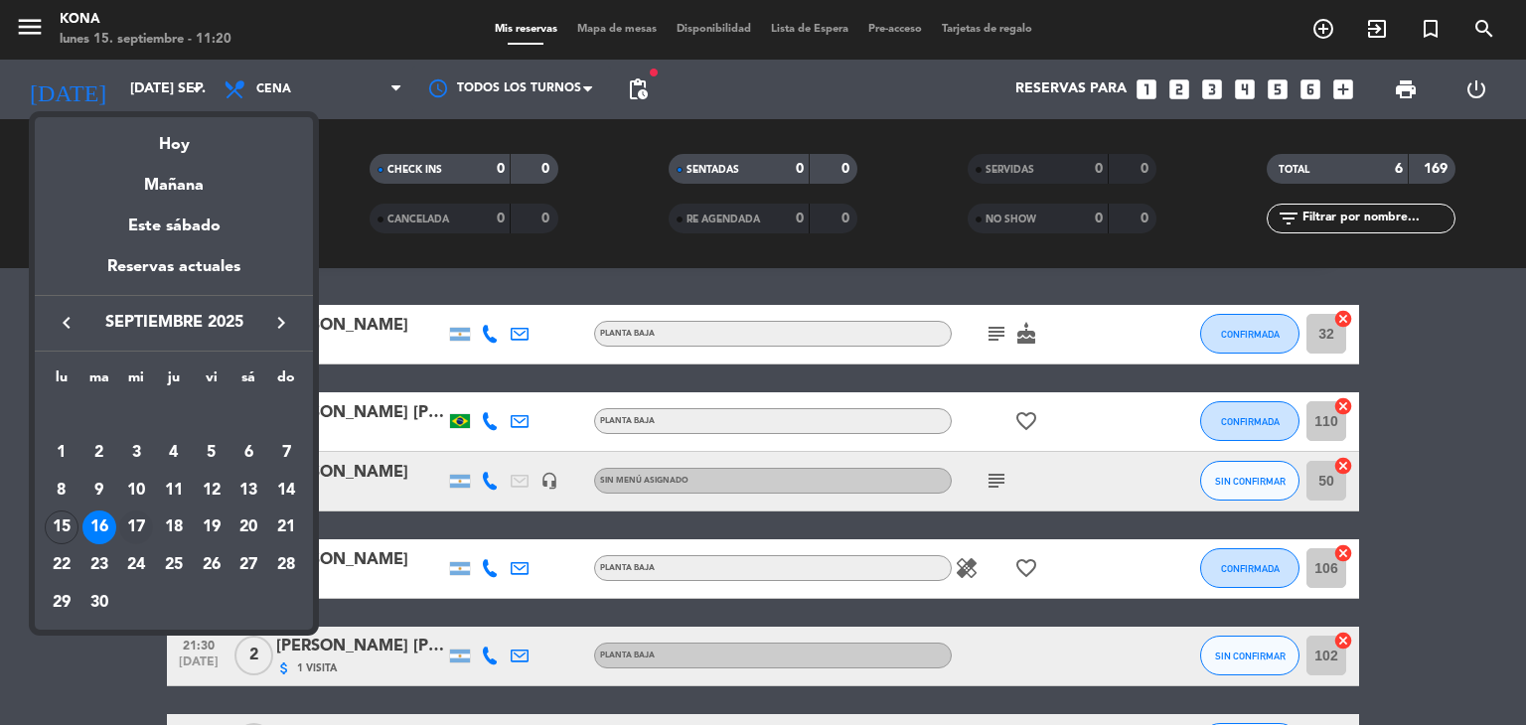
click at [140, 519] on div "17" at bounding box center [136, 528] width 34 height 34
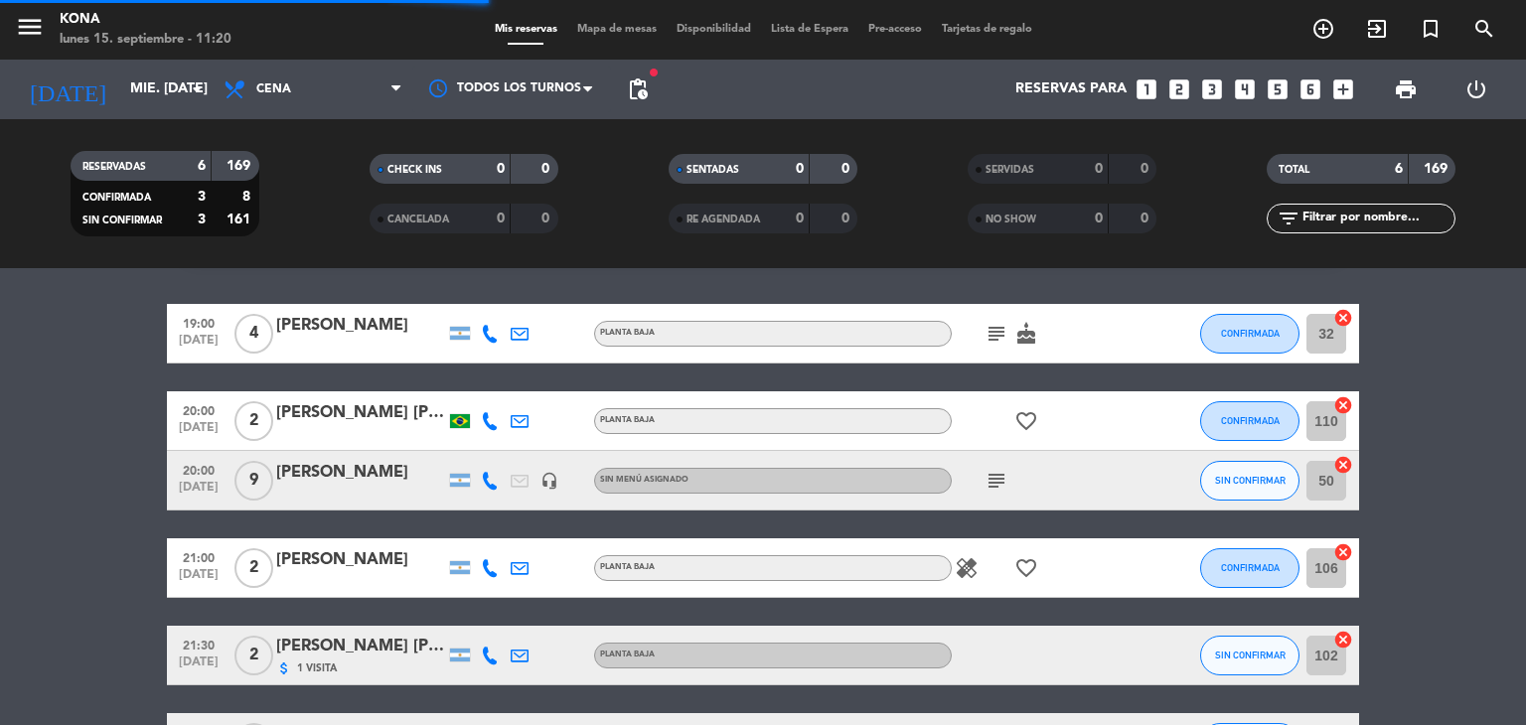
scroll to position [0, 0]
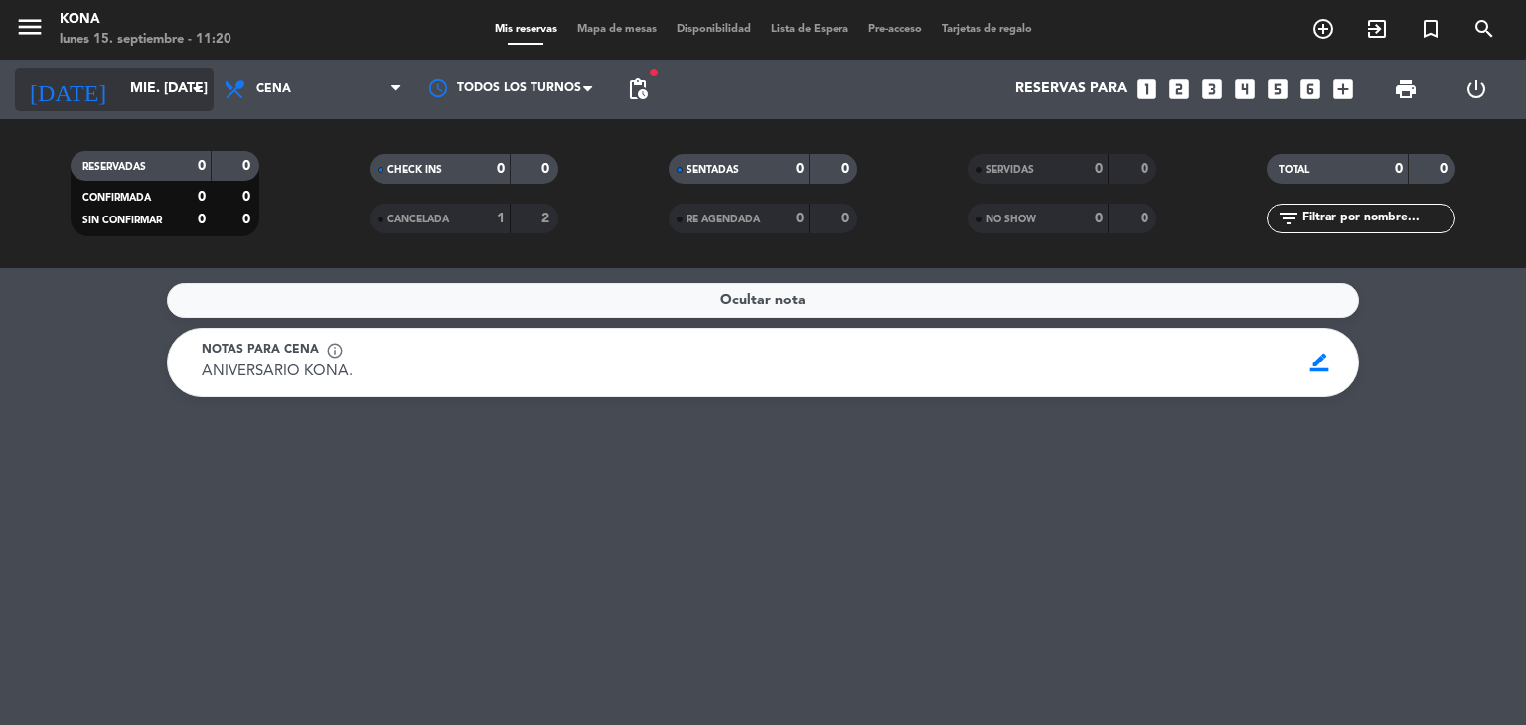
click at [169, 74] on input "mié. [DATE]" at bounding box center [214, 90] width 189 height 36
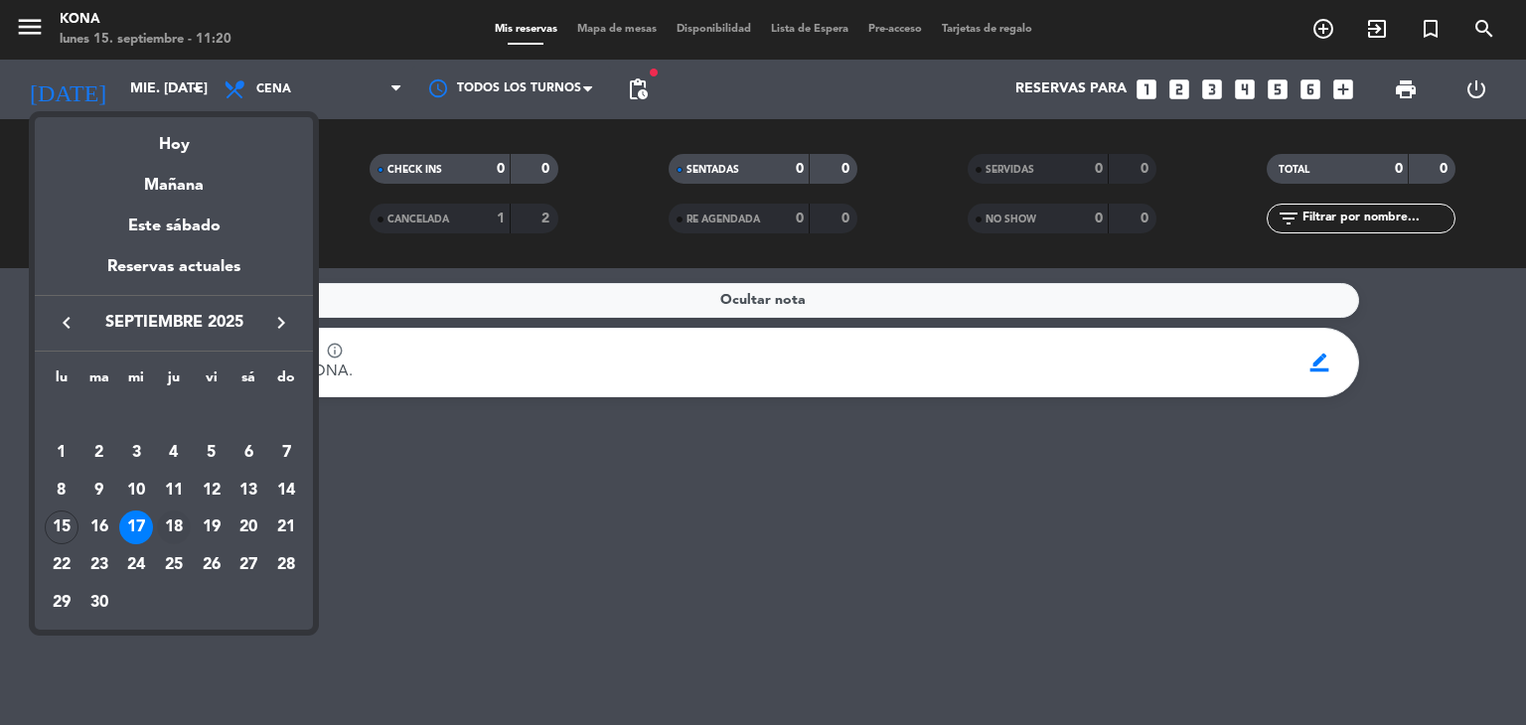
click at [171, 518] on div "18" at bounding box center [174, 528] width 34 height 34
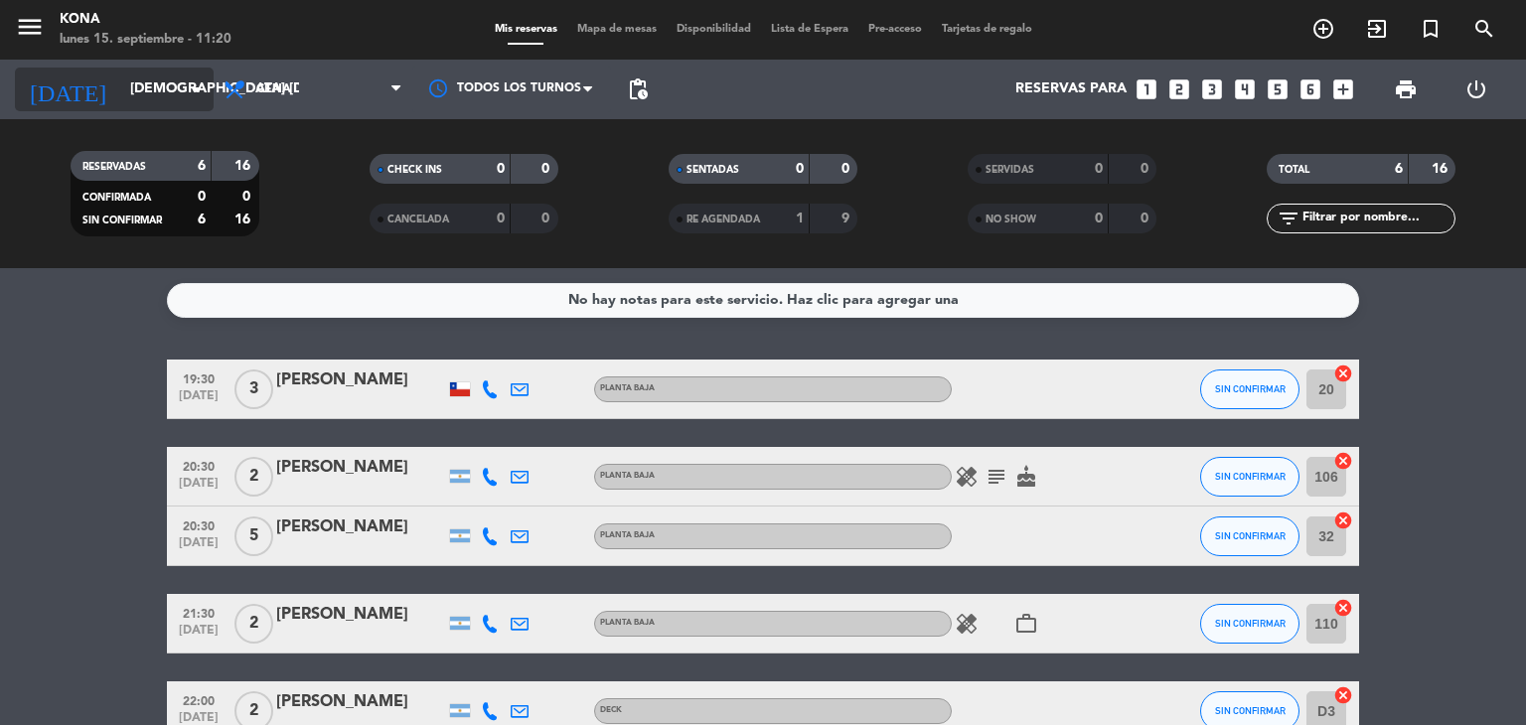
click at [149, 96] on input "[DEMOGRAPHIC_DATA] [DATE]" at bounding box center [214, 90] width 189 height 36
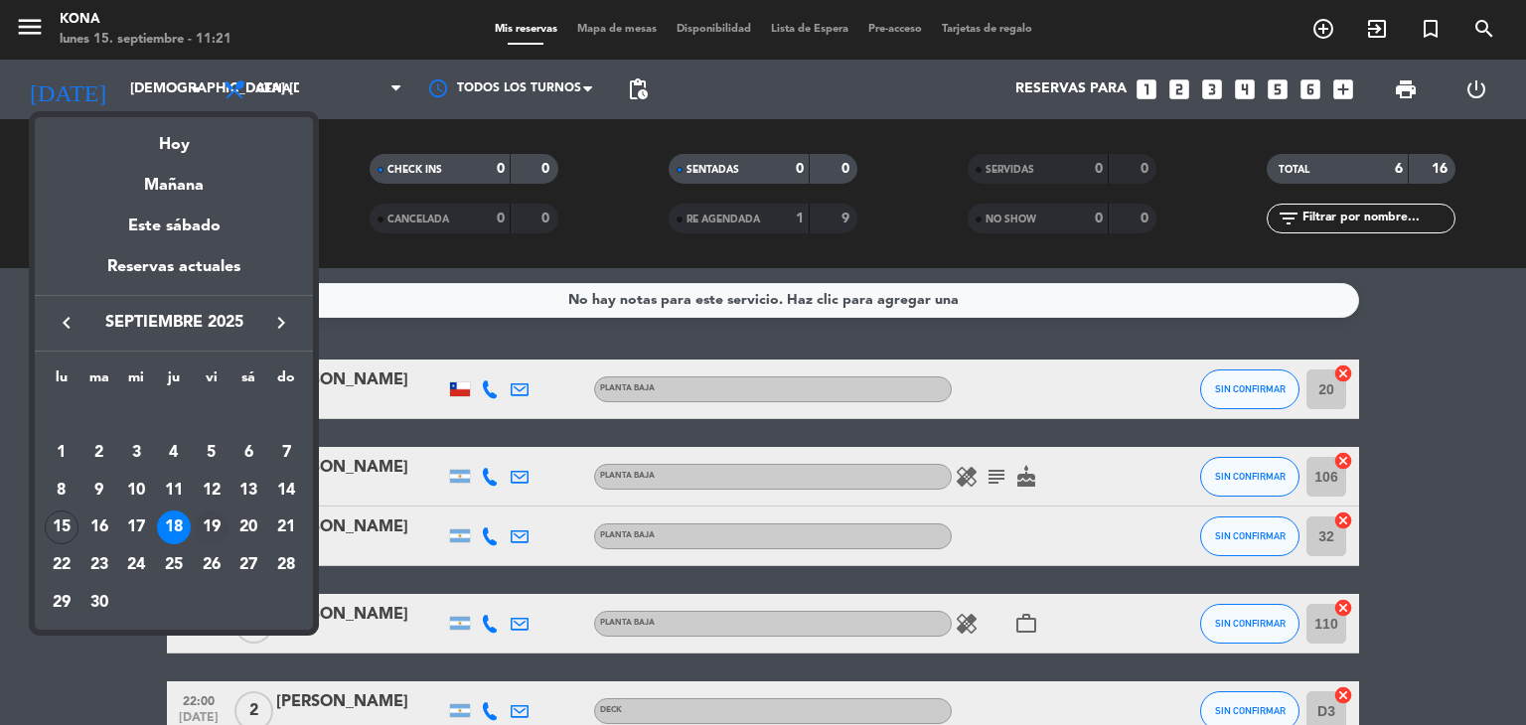
click at [211, 528] on div "19" at bounding box center [212, 528] width 34 height 34
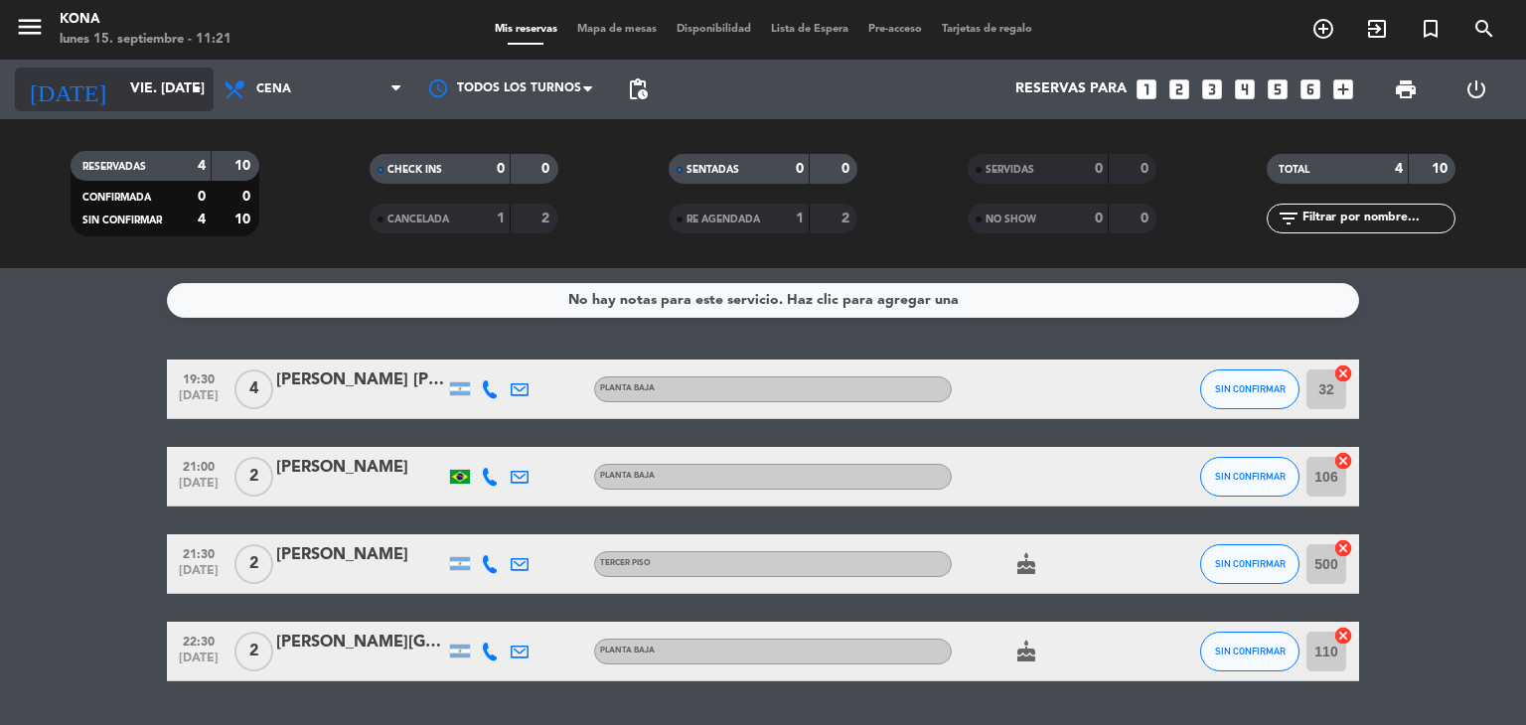
click at [152, 84] on input "vie. [DATE]" at bounding box center [214, 90] width 189 height 36
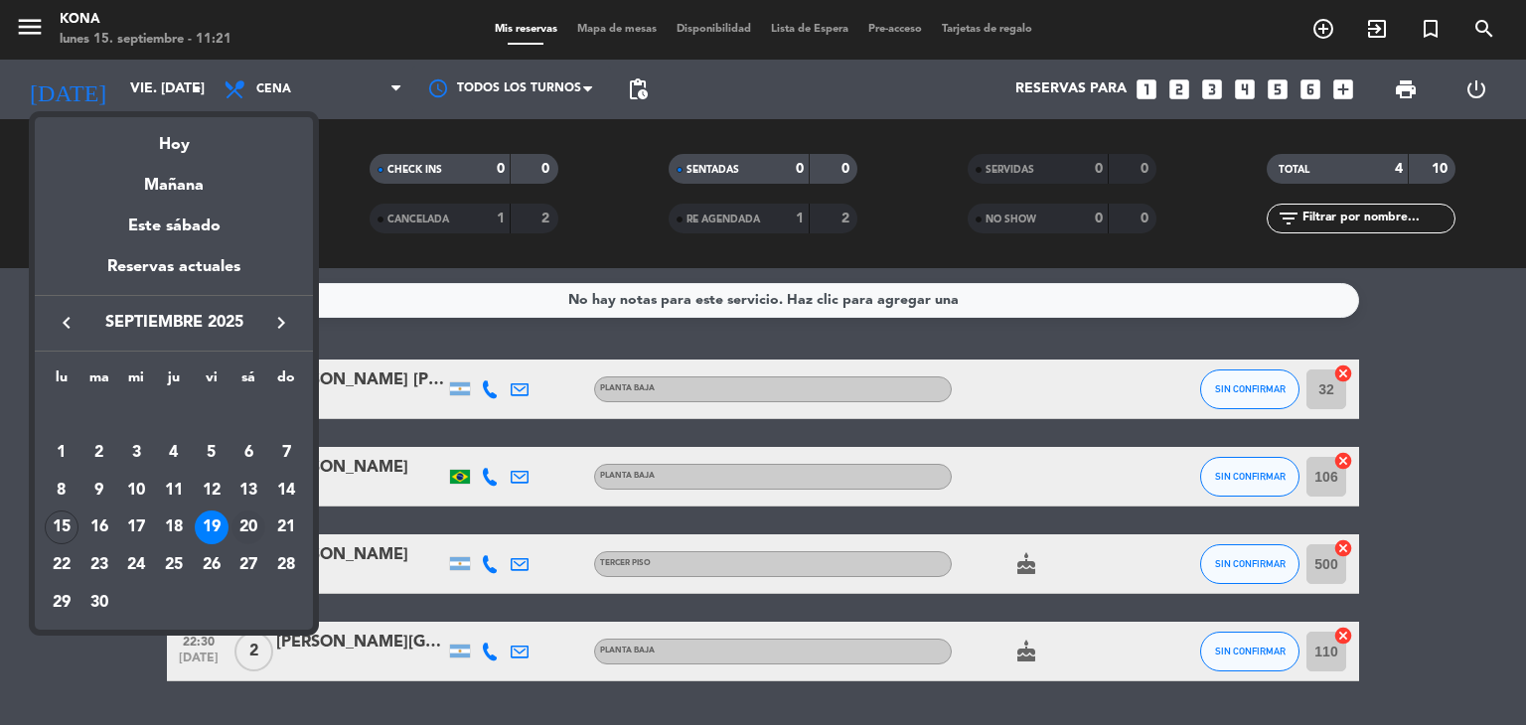
click at [245, 529] on div "20" at bounding box center [248, 528] width 34 height 34
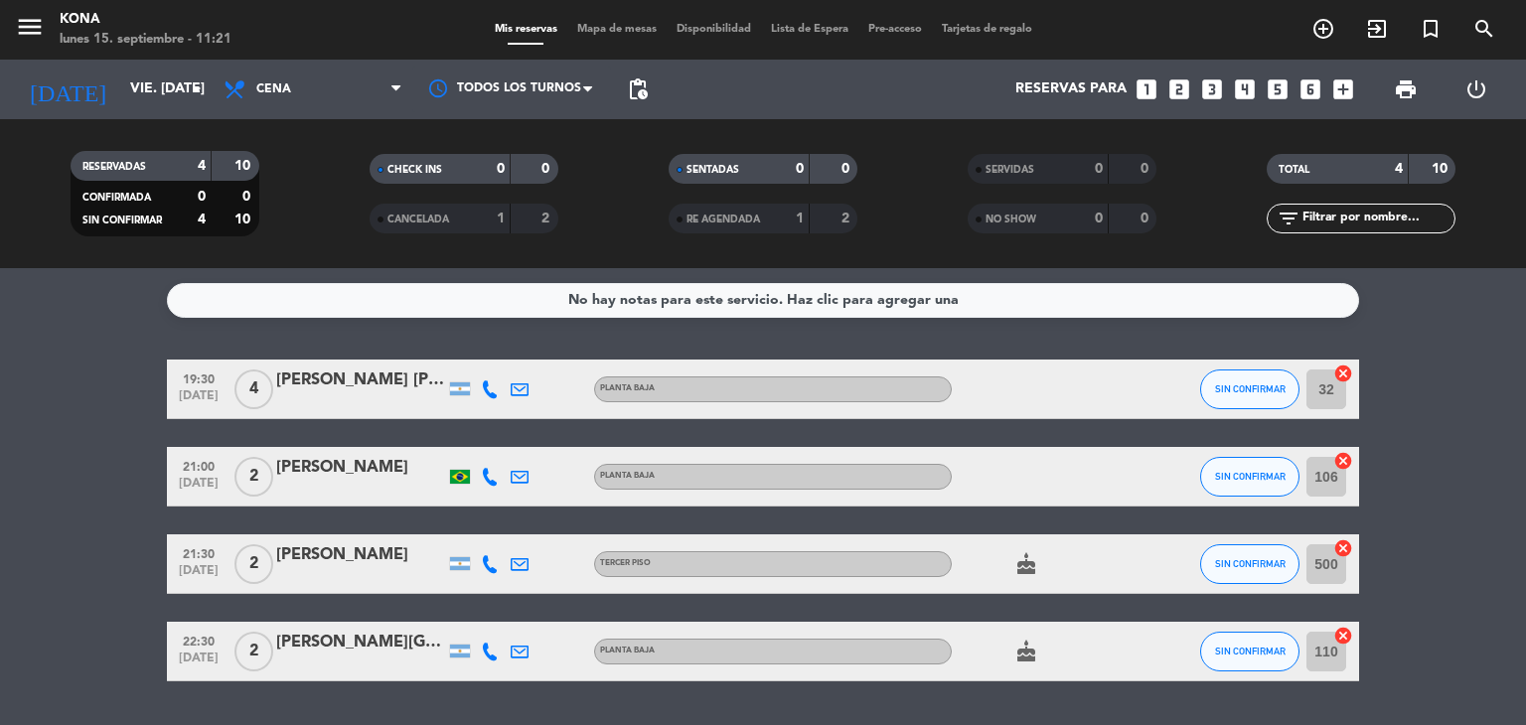
type input "sáb. [DATE]"
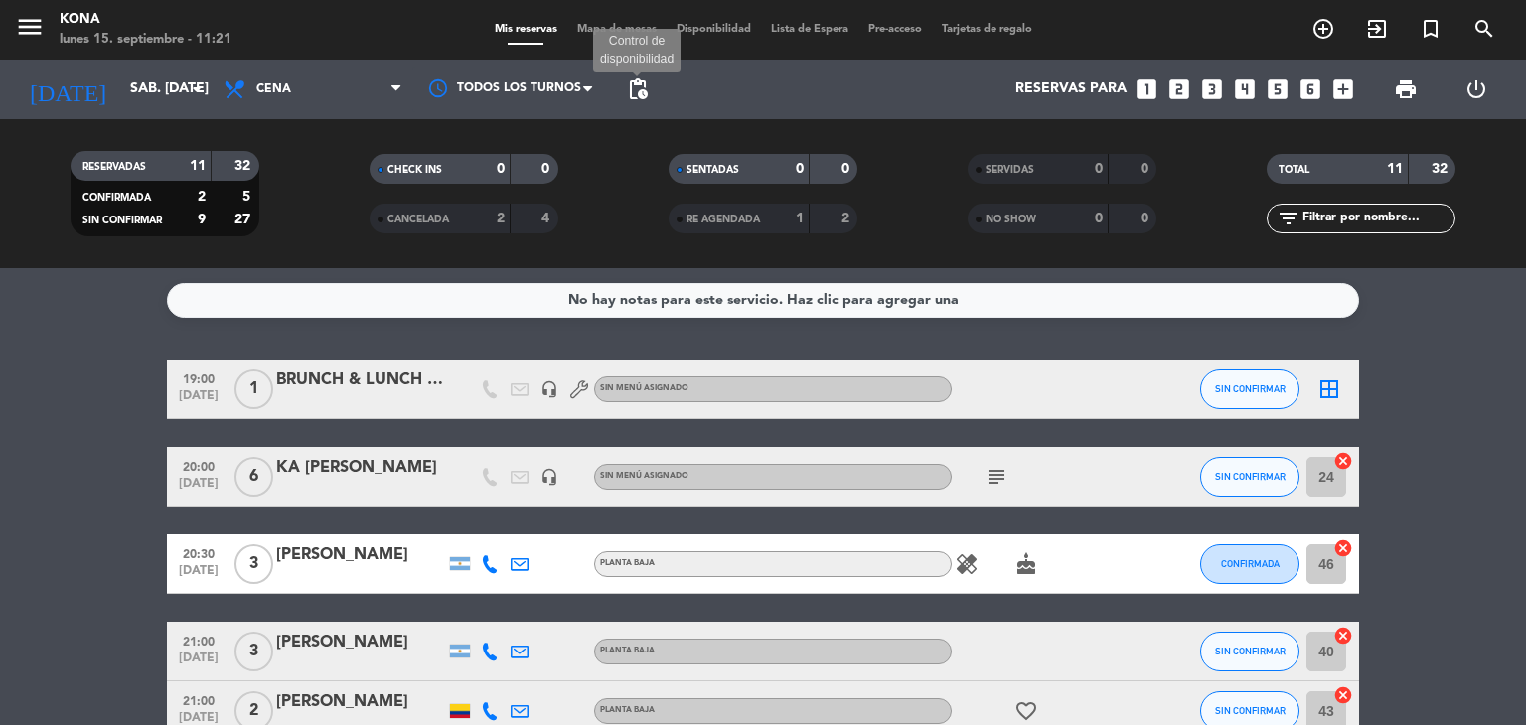
click at [632, 93] on span "pending_actions" at bounding box center [638, 89] width 24 height 24
